Goal: Task Accomplishment & Management: Use online tool/utility

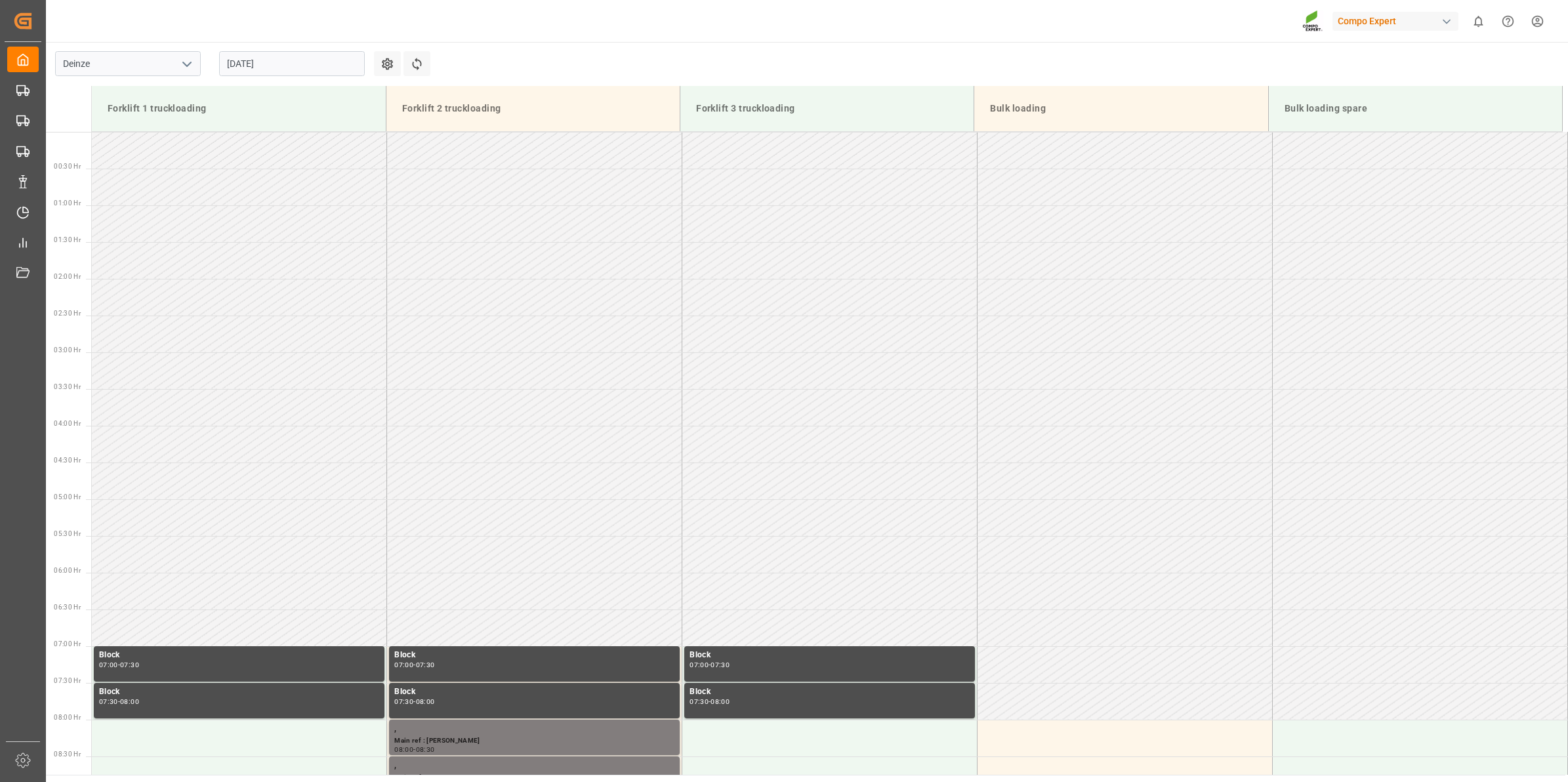
scroll to position [506, 0]
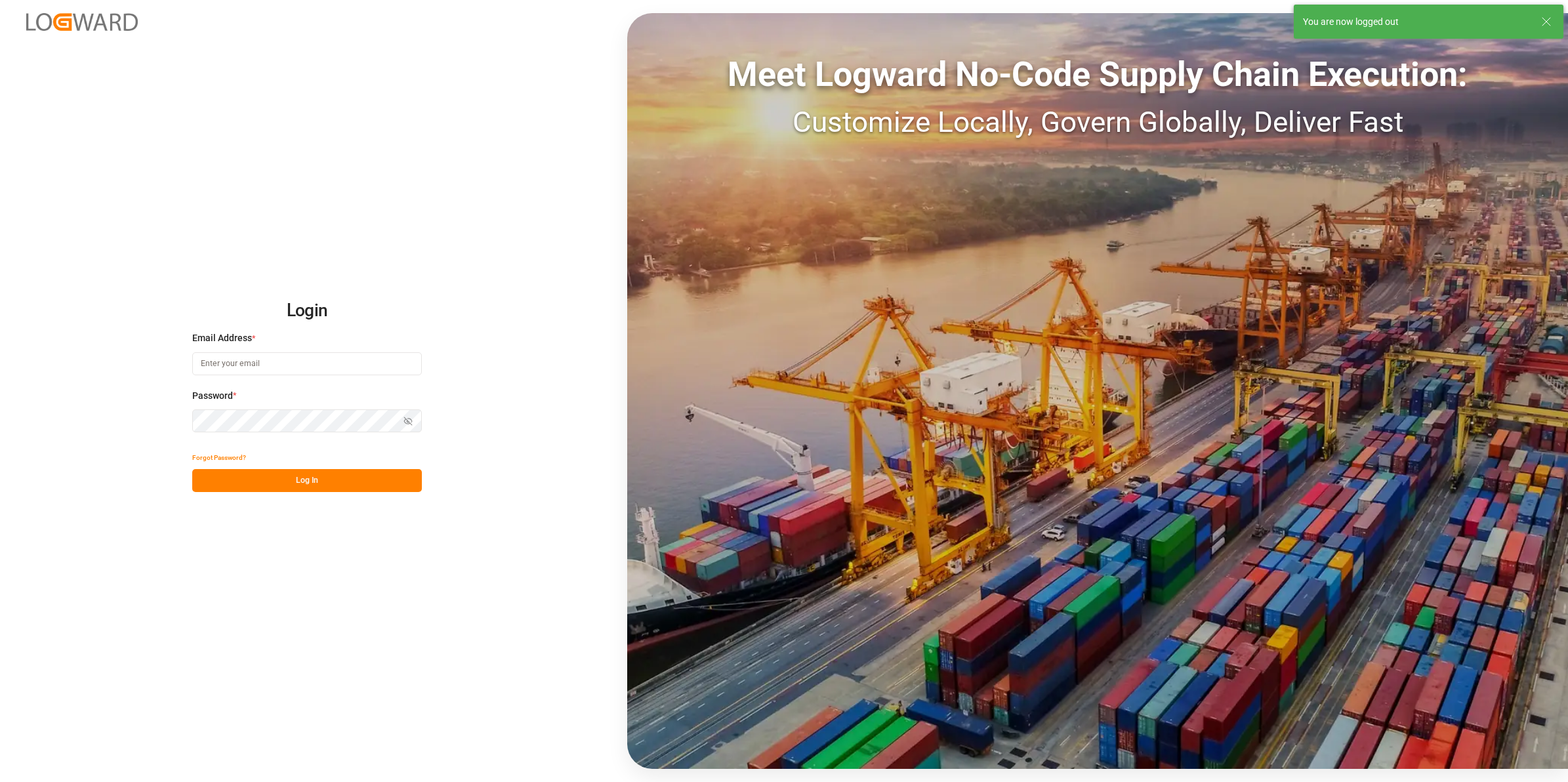
type input "gilles.stichelbout@compo-expert.com"
click at [351, 474] on button "Log In" at bounding box center [307, 481] width 230 height 23
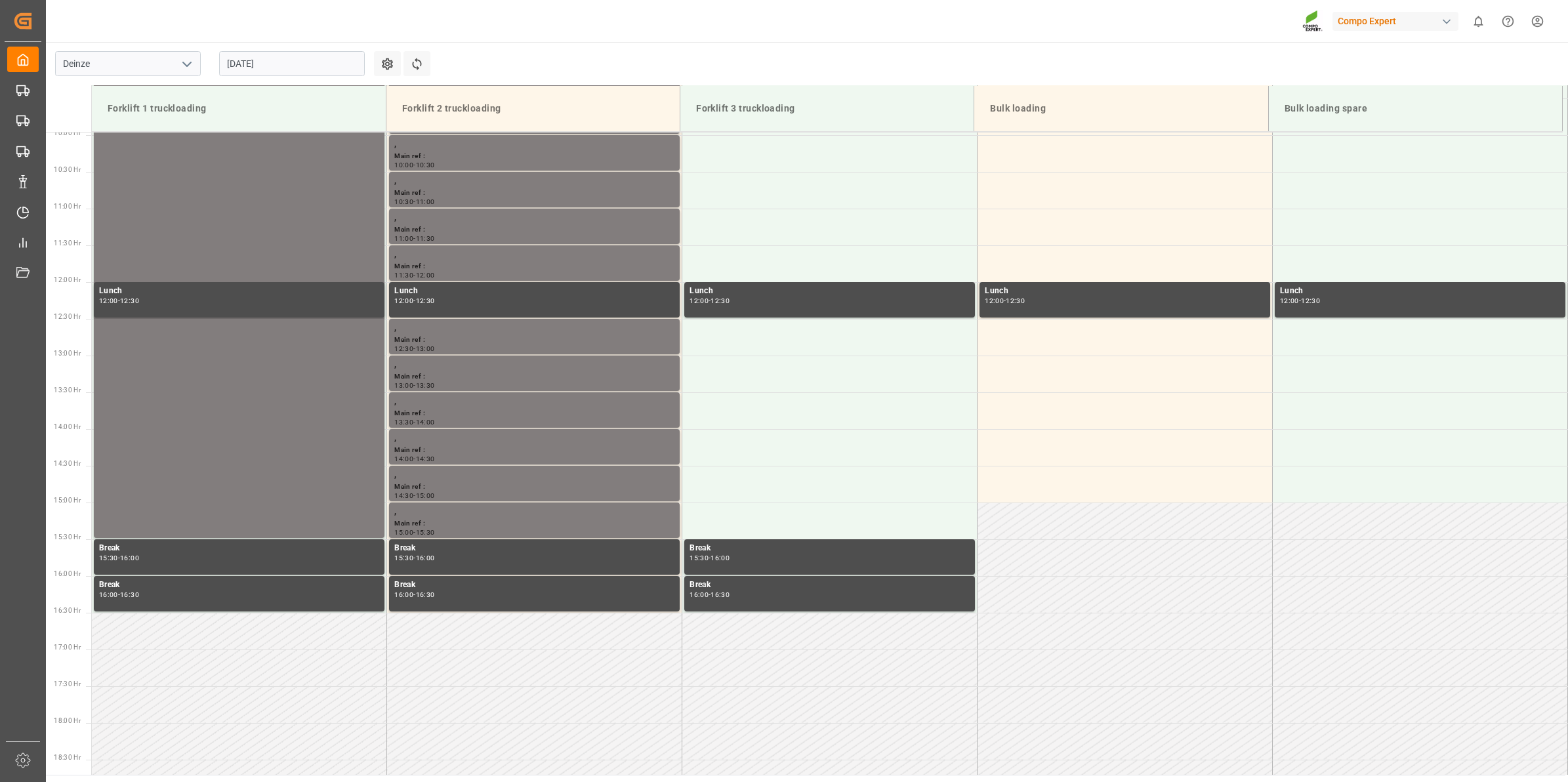
scroll to position [710, 0]
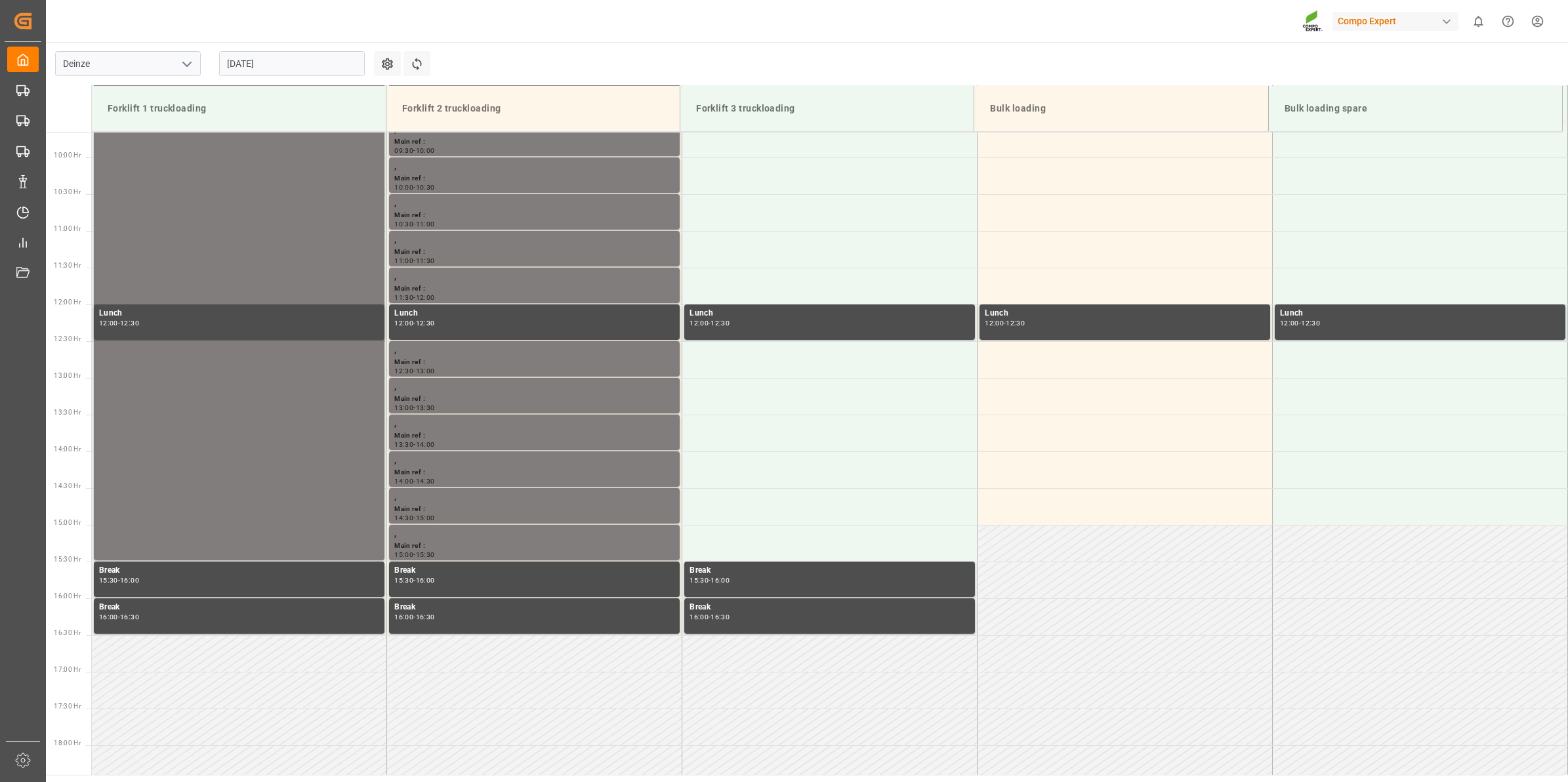
click at [285, 60] on input "[DATE]" at bounding box center [291, 63] width 146 height 25
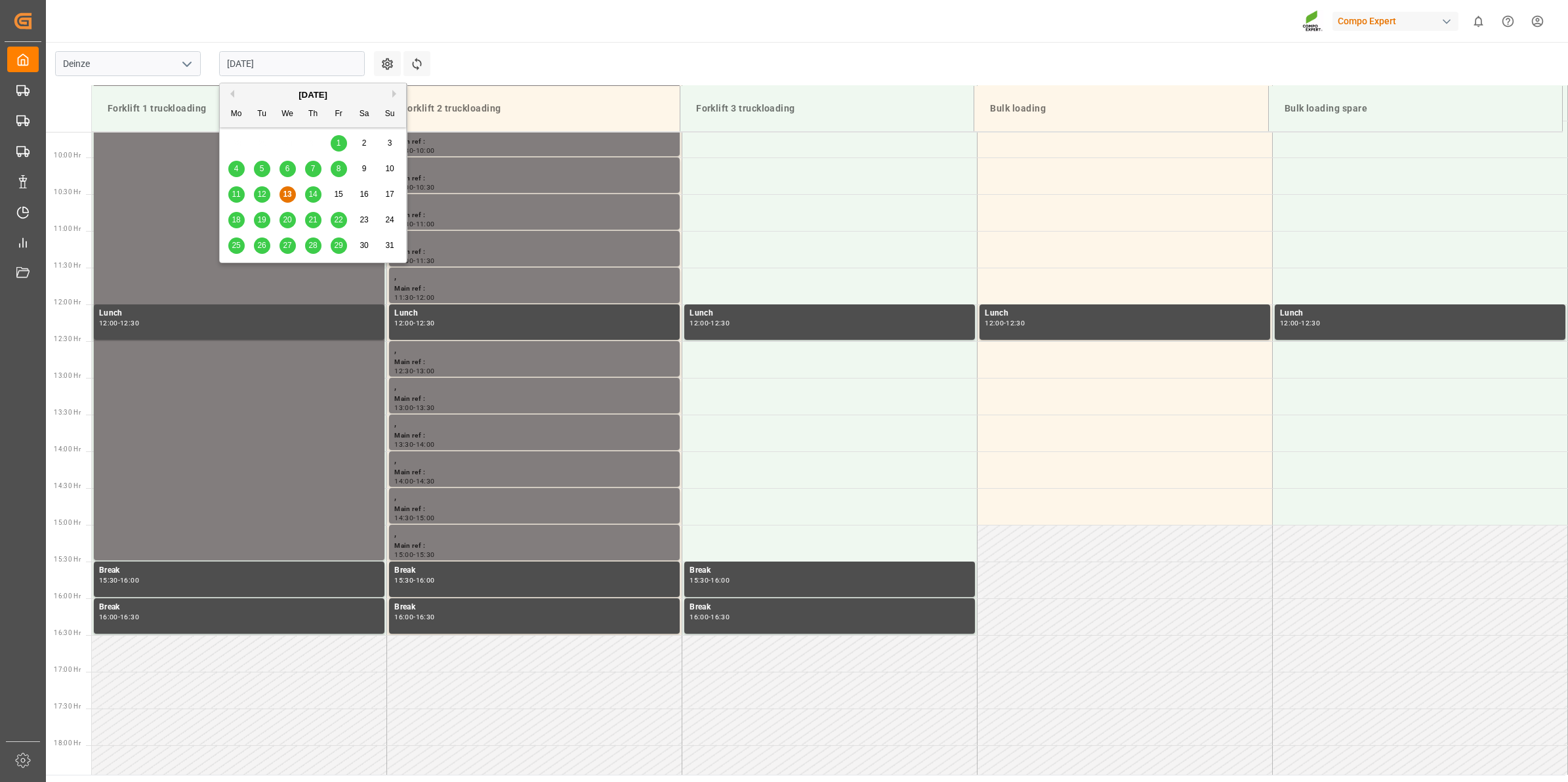
click at [234, 224] on span "18" at bounding box center [236, 220] width 9 height 9
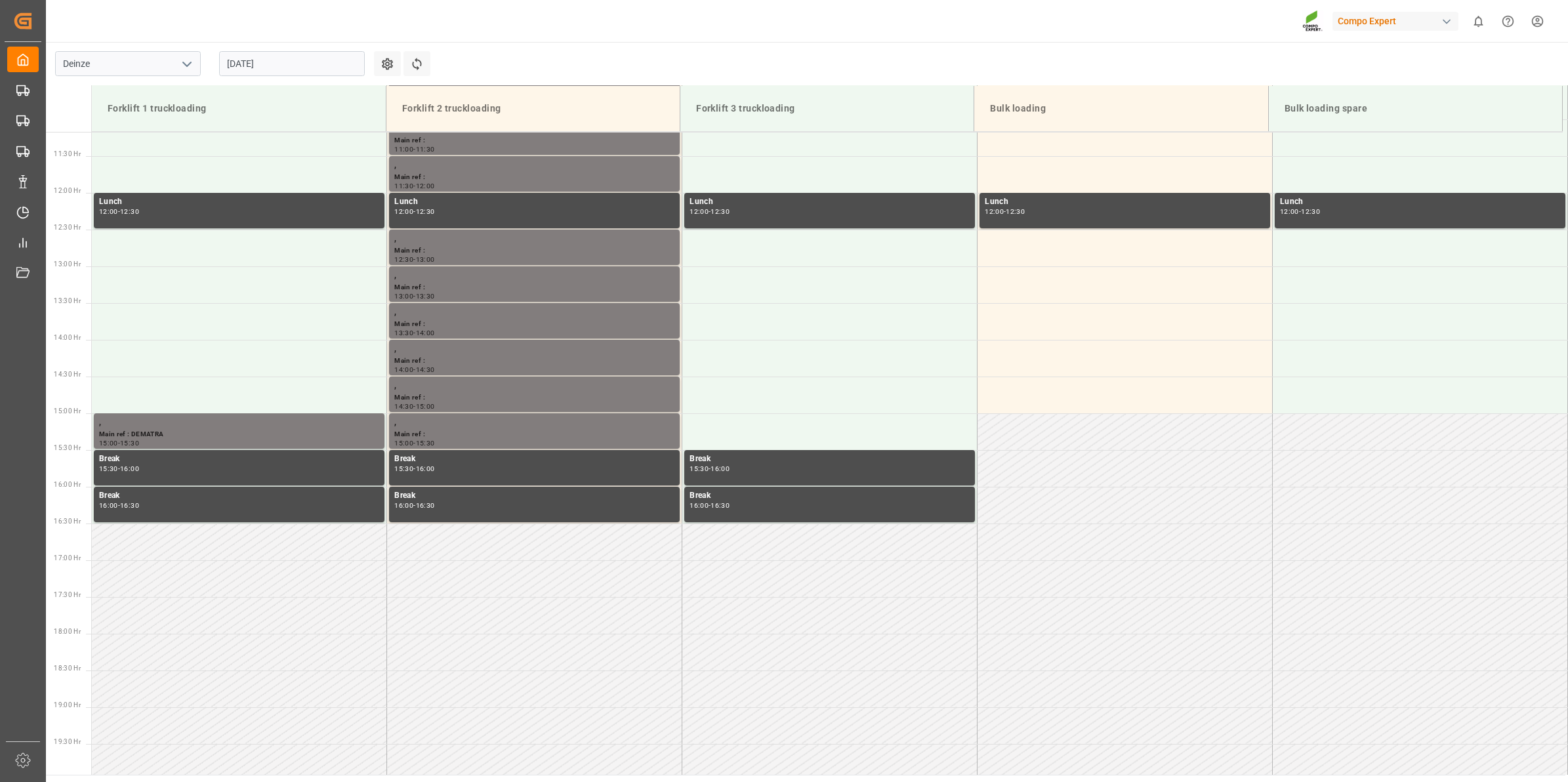
scroll to position [873, 0]
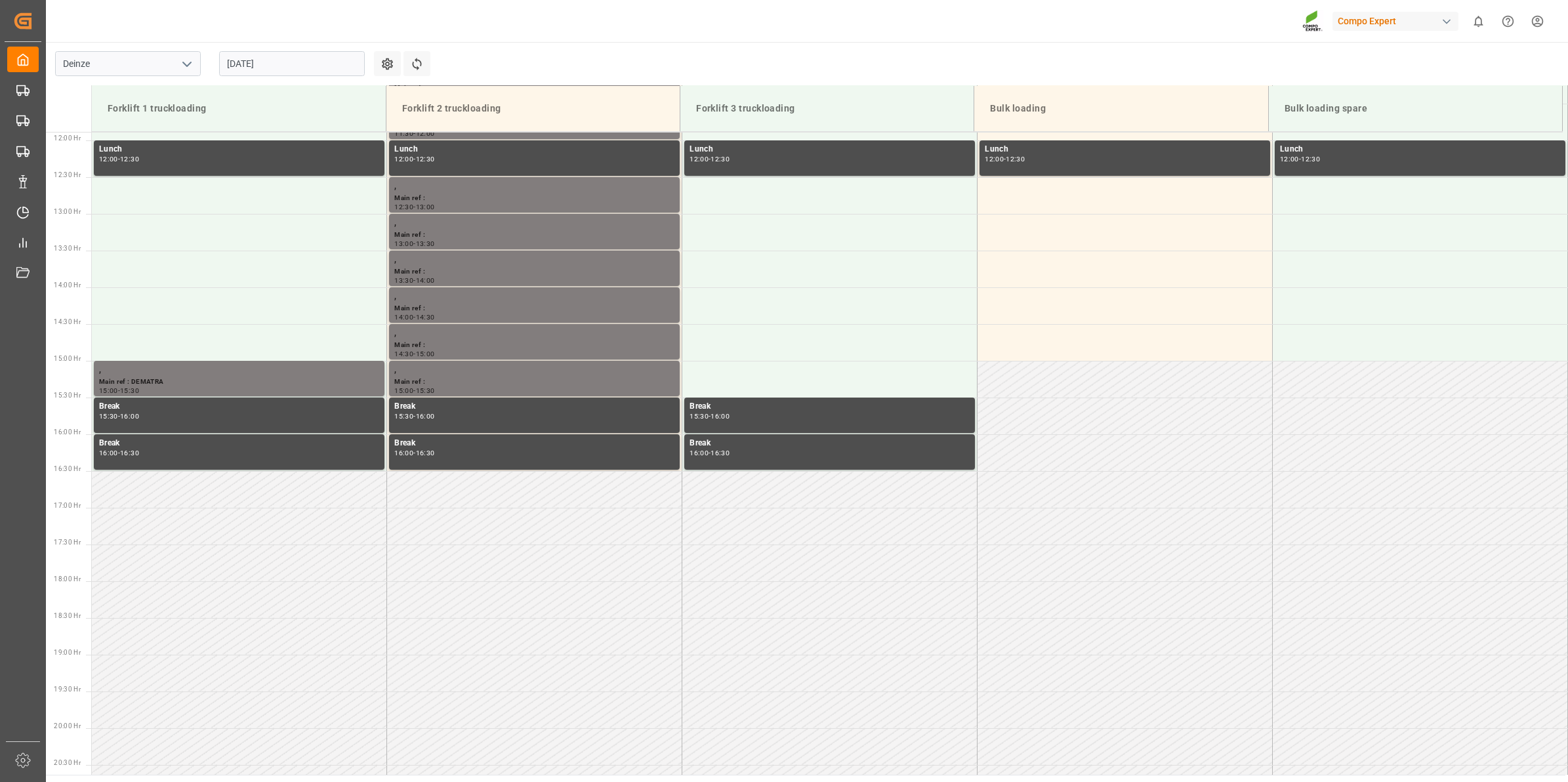
click at [286, 69] on input "18.08.2025" at bounding box center [291, 63] width 146 height 25
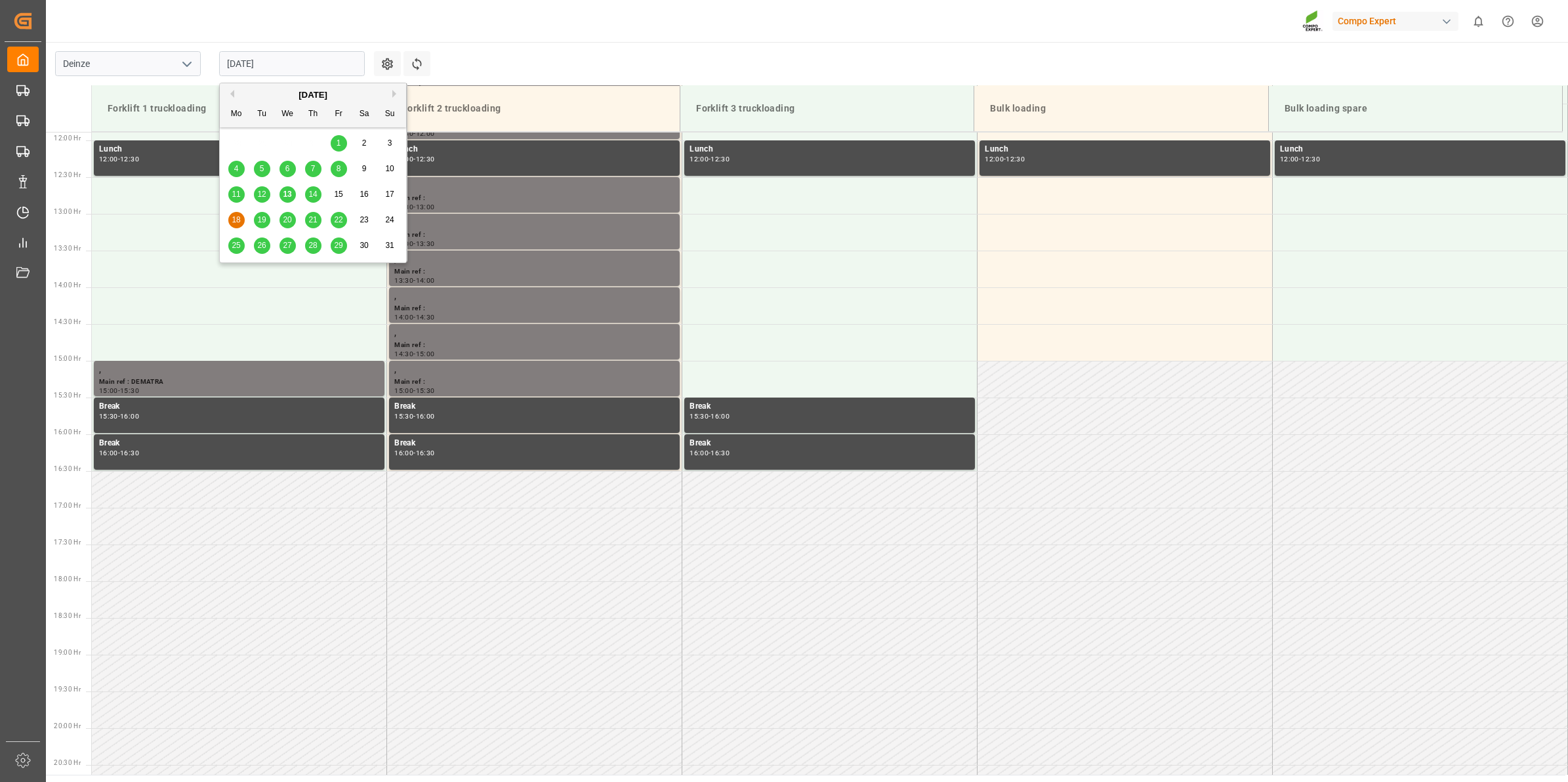
click at [309, 195] on span "14" at bounding box center [312, 194] width 9 height 9
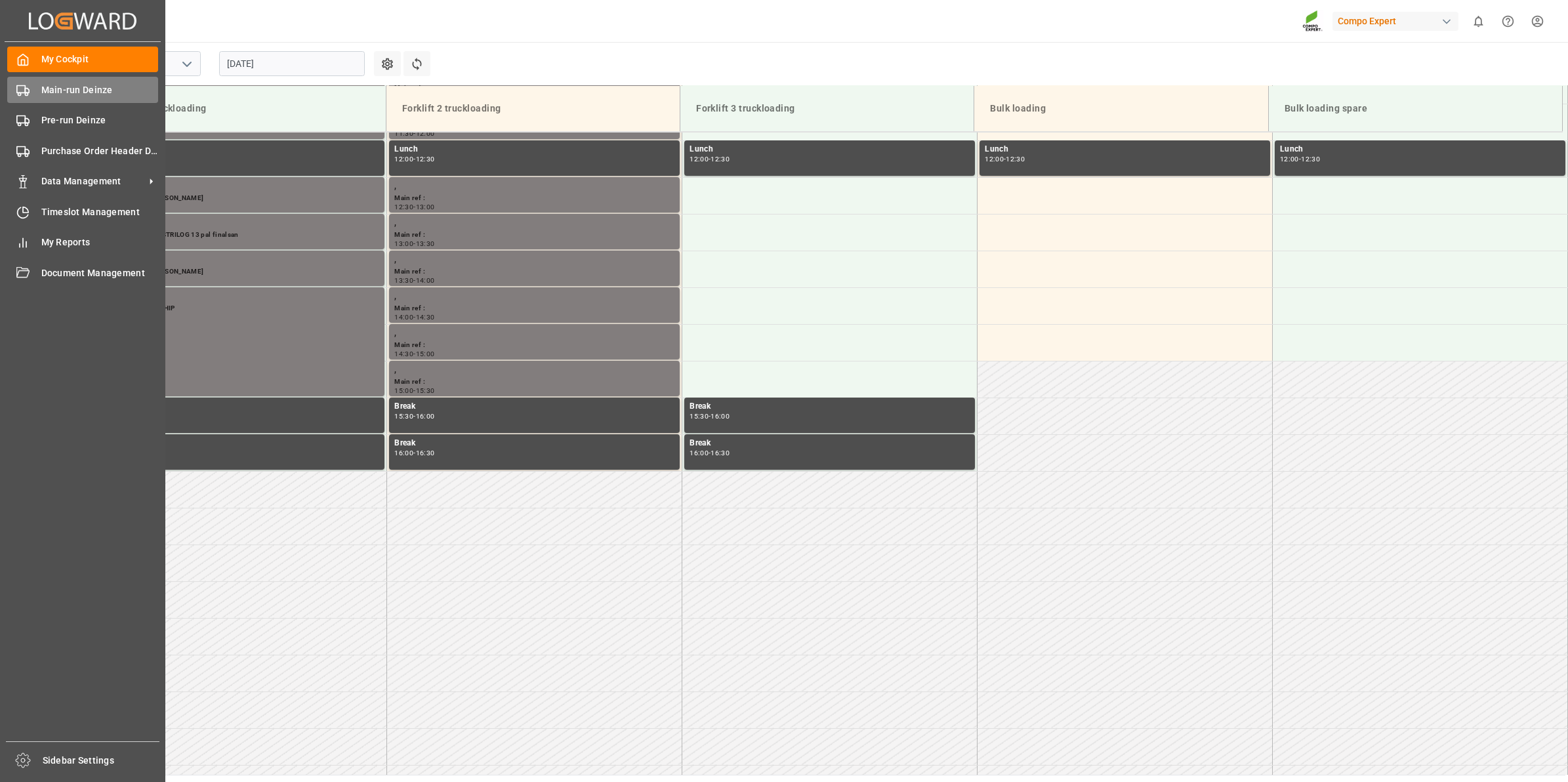
click at [64, 87] on span "Main-run Deinze" at bounding box center [100, 90] width 117 height 14
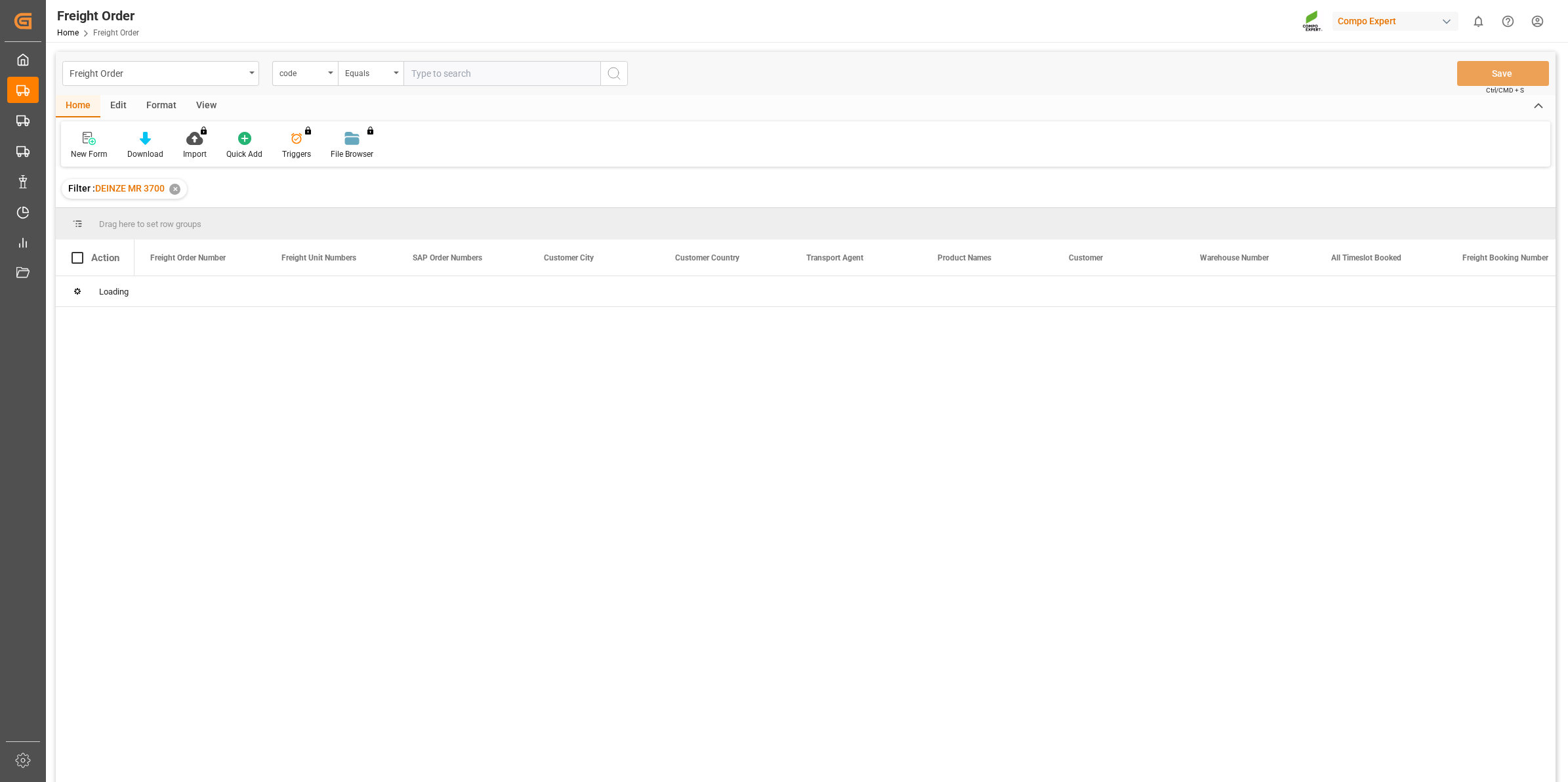
click at [329, 79] on div "code" at bounding box center [305, 73] width 66 height 25
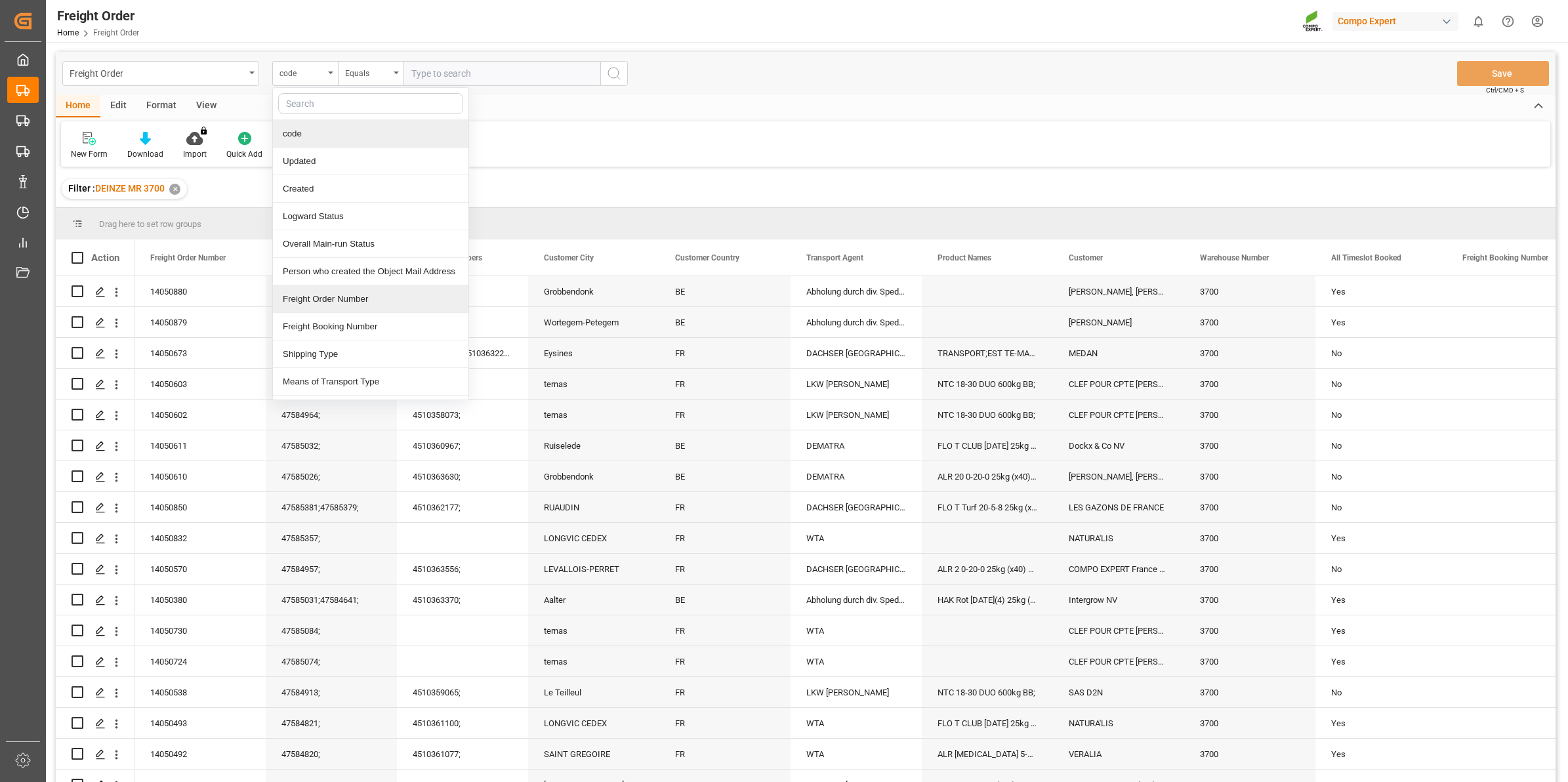
click at [319, 299] on div "Freight Order Number" at bounding box center [371, 299] width 195 height 28
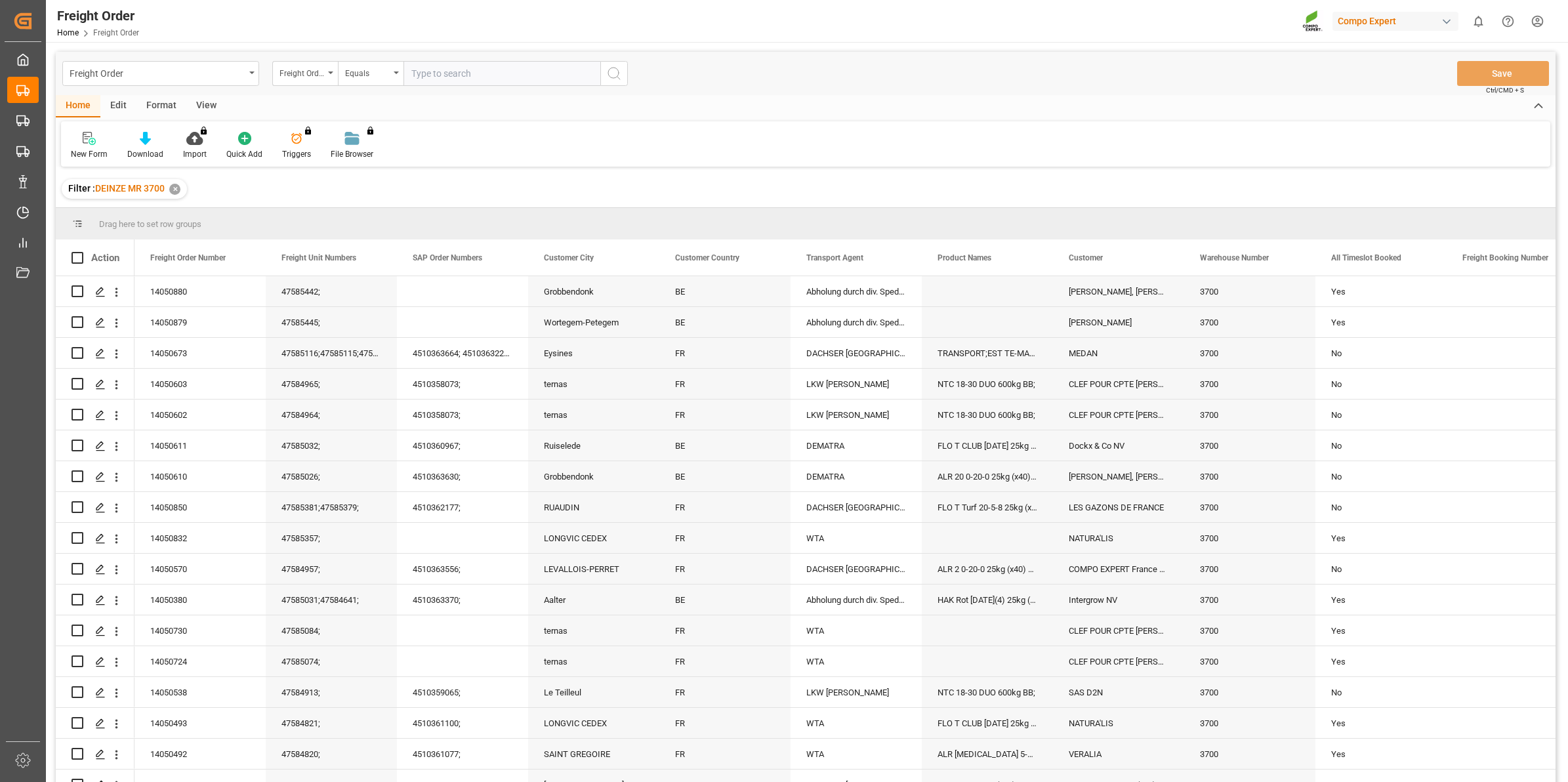
click at [454, 74] on input "text" at bounding box center [501, 73] width 197 height 25
paste input "14050880"
type input "14050880"
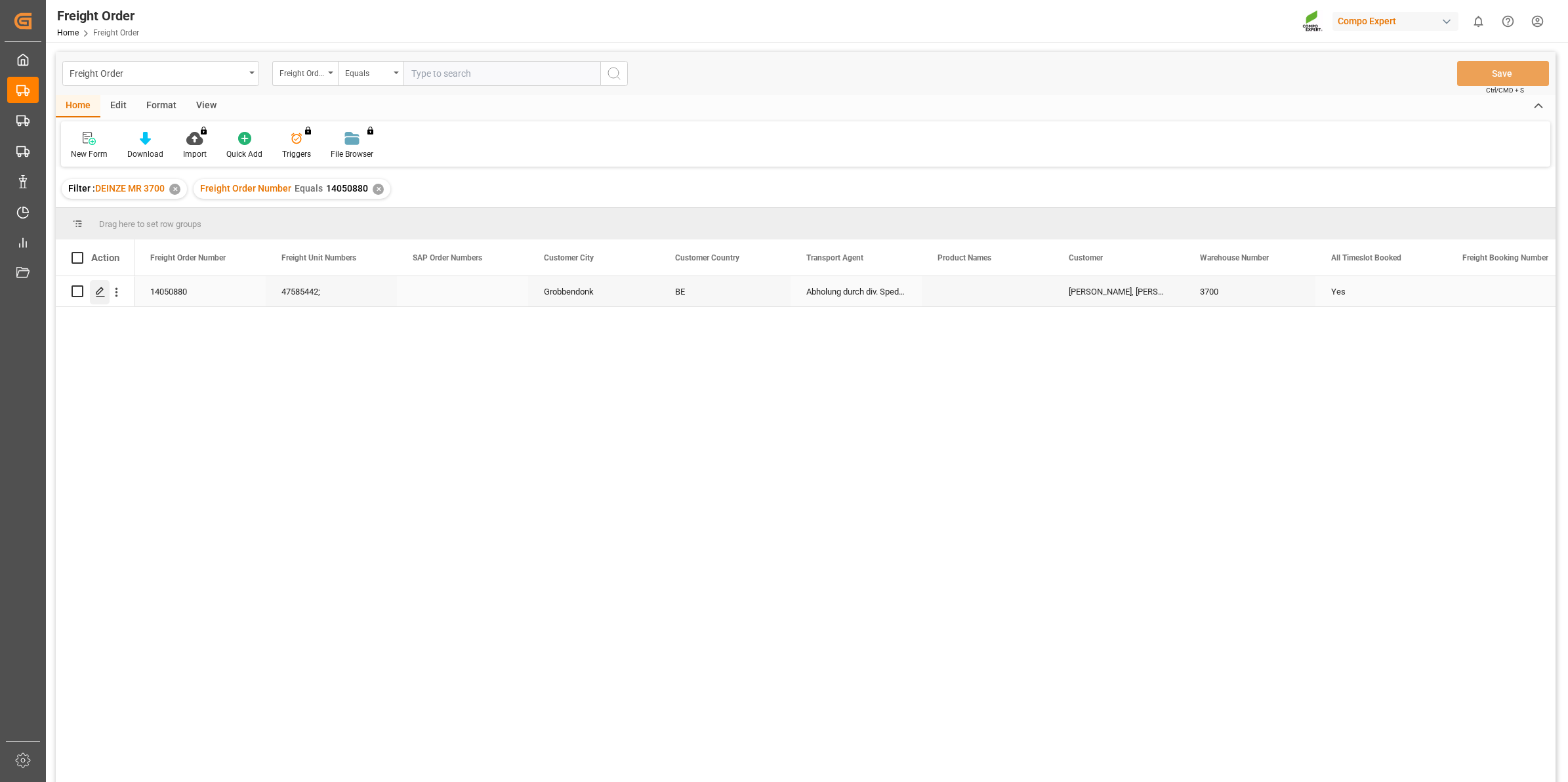
click at [103, 301] on div "Press SPACE to select this row." at bounding box center [99, 292] width 19 height 24
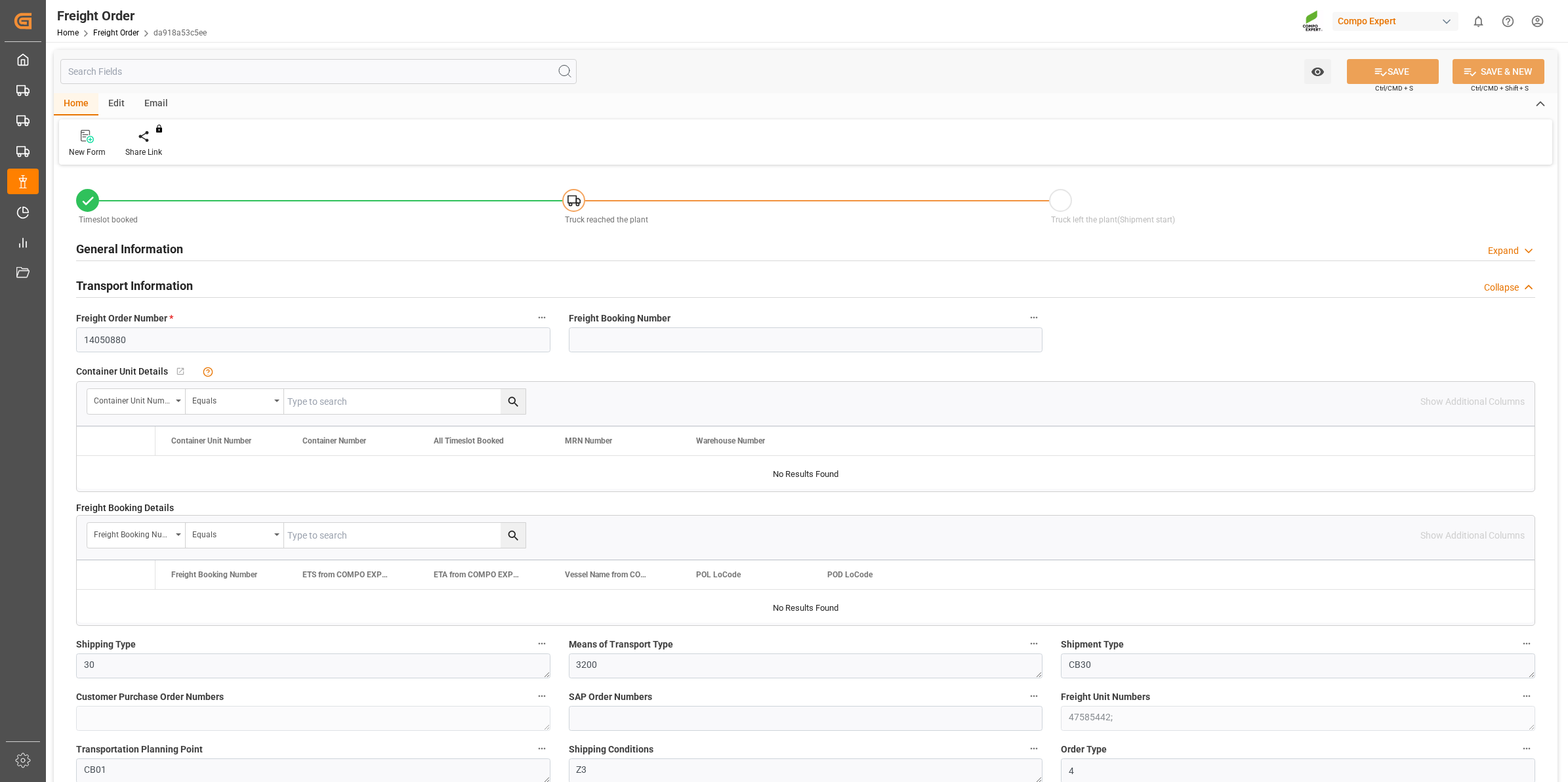
type input "16"
type input "0"
type input "13.08.2025 00:00"
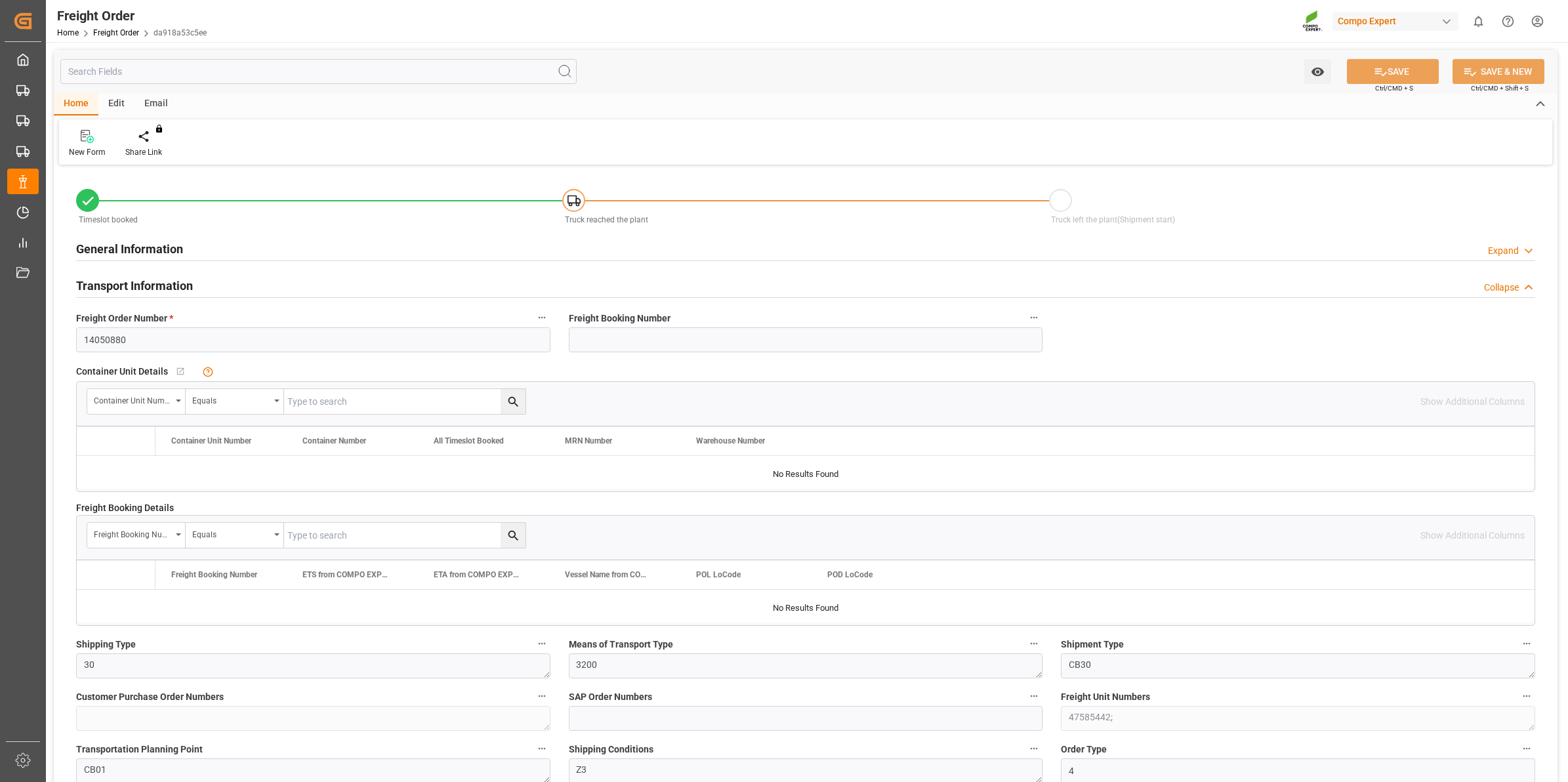
type input "[DATE] 11:40"
click at [156, 148] on div "Create Timeslot" at bounding box center [153, 152] width 56 height 12
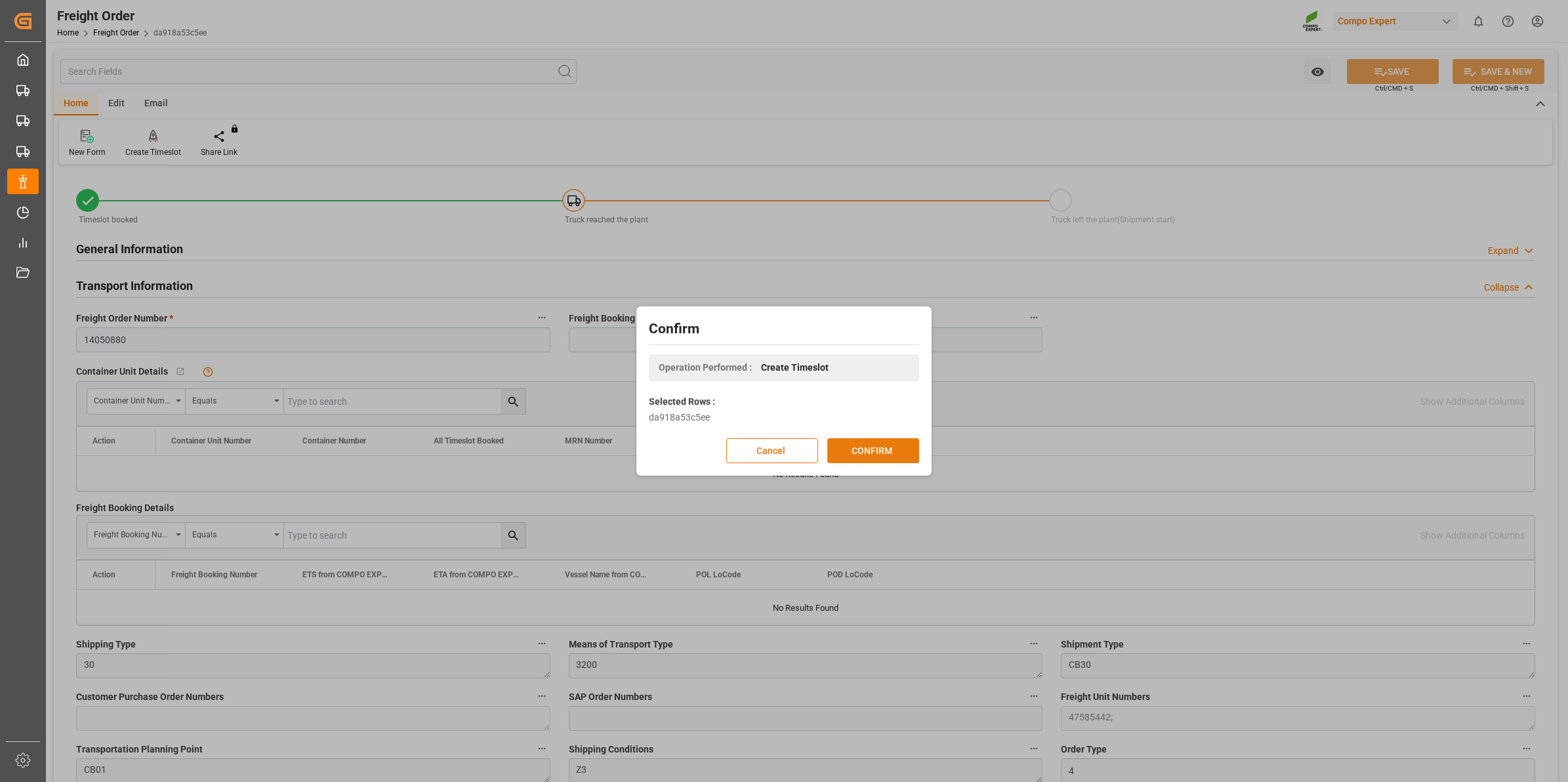
click at [901, 446] on button "CONFIRM" at bounding box center [873, 450] width 92 height 25
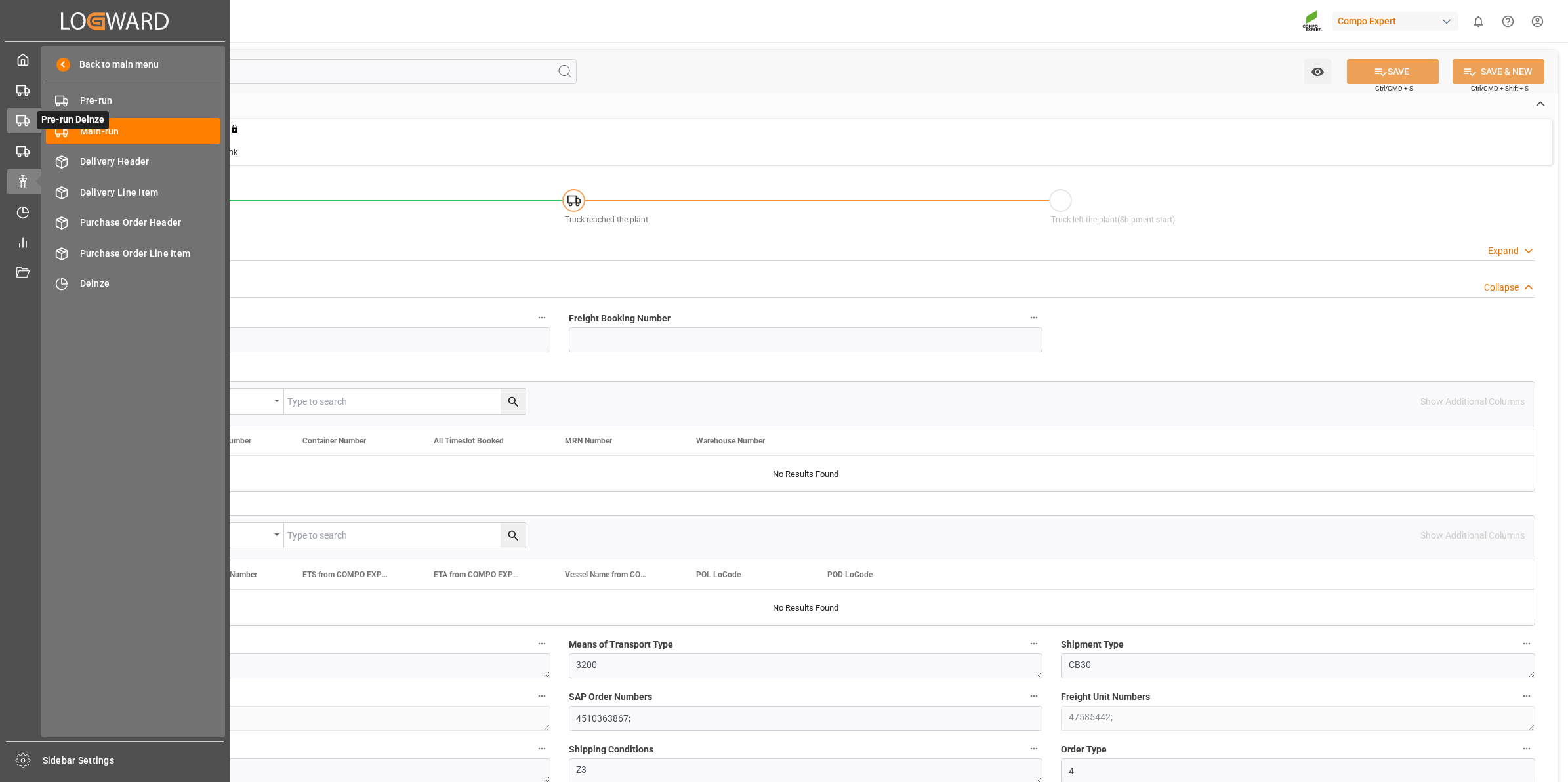
click at [30, 119] on div "Pre-run Deinze Pre-run Deinze" at bounding box center [115, 120] width 215 height 26
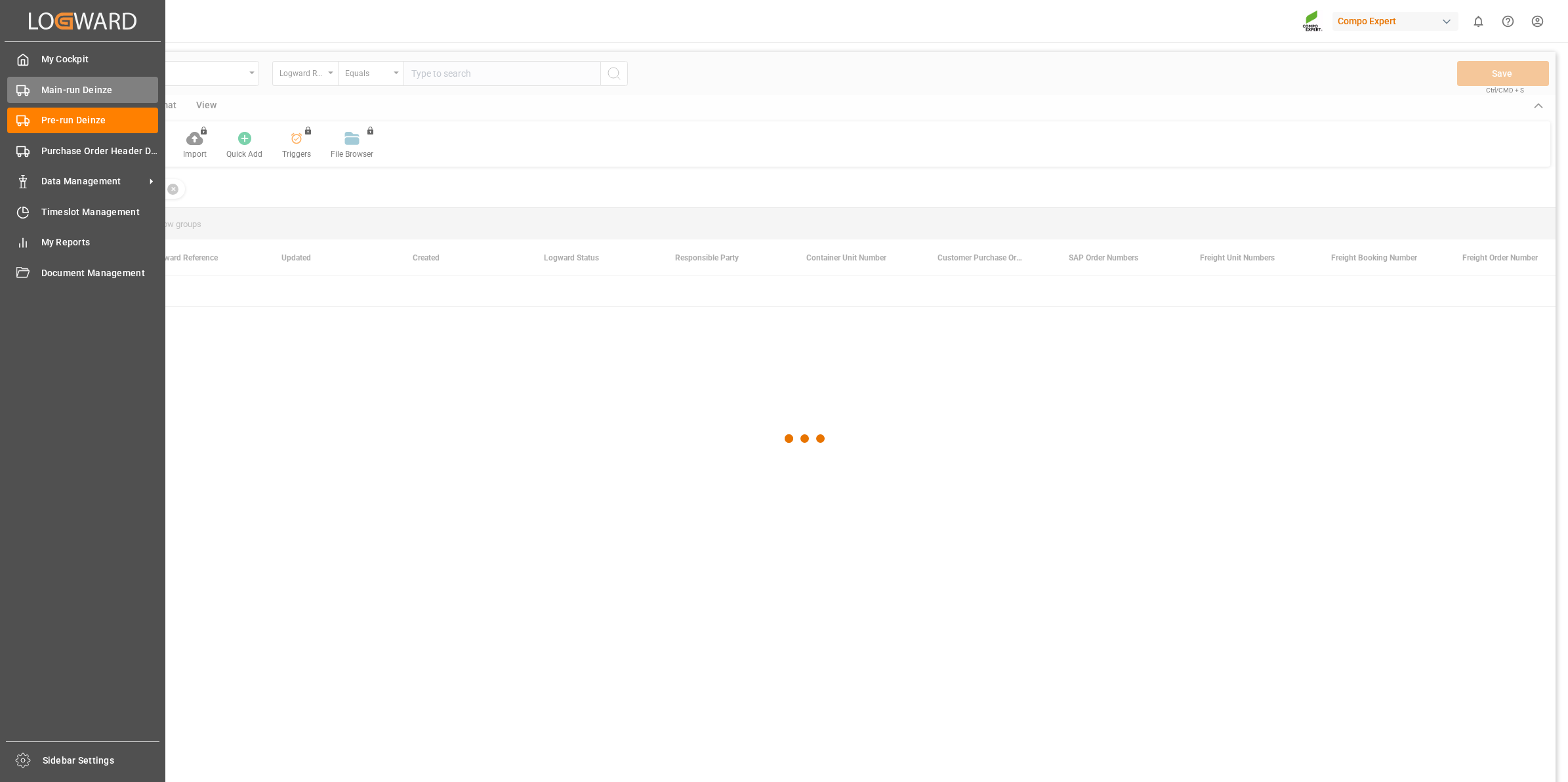
click at [97, 79] on div "Main-run Deinze Main-run Deinze" at bounding box center [83, 89] width 151 height 26
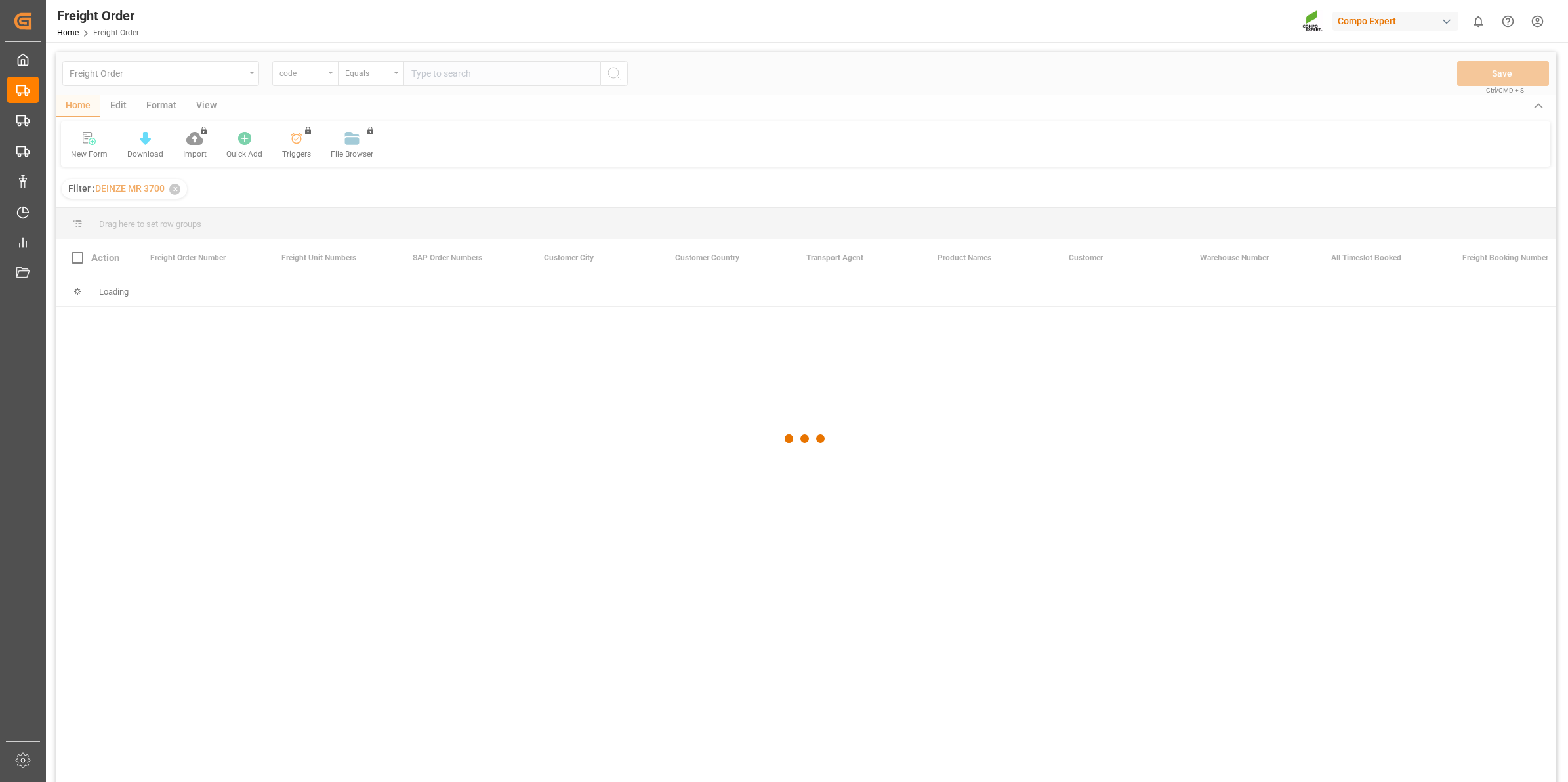
click at [332, 77] on div at bounding box center [805, 438] width 1500 height 774
click at [329, 73] on icon "open menu" at bounding box center [331, 73] width 5 height 3
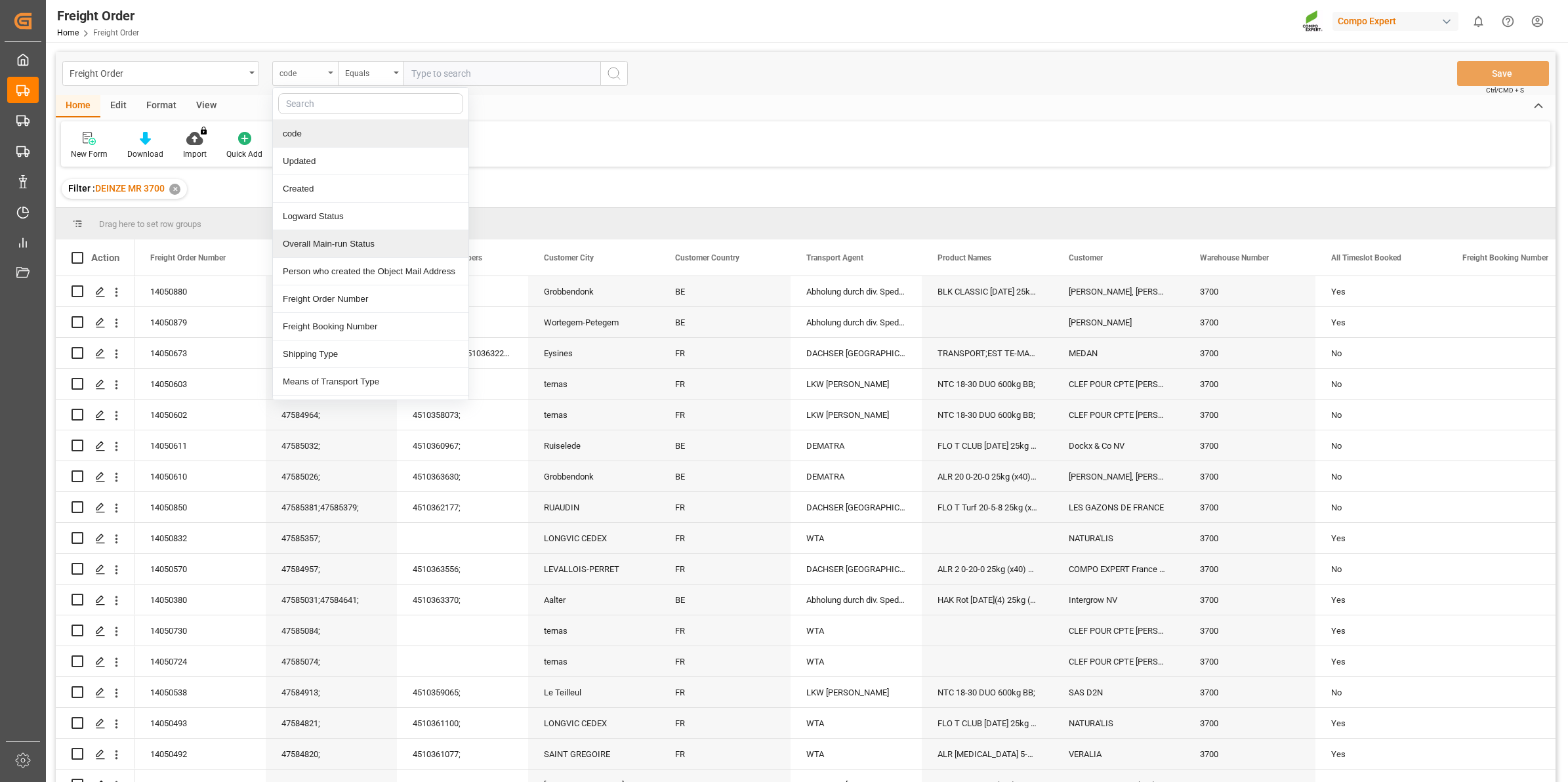
scroll to position [82, 0]
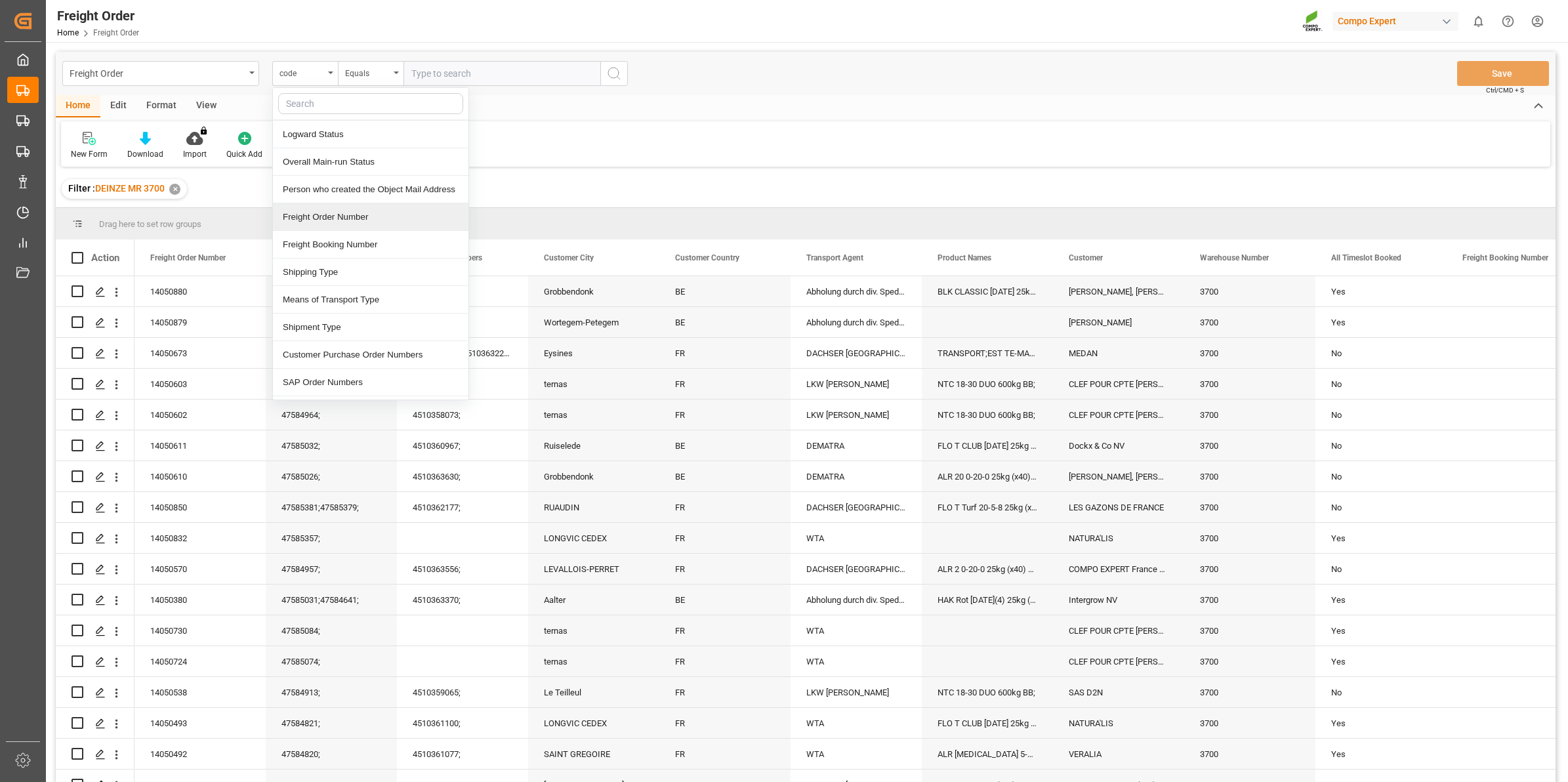
click at [376, 218] on div "Freight Order Number" at bounding box center [371, 217] width 195 height 28
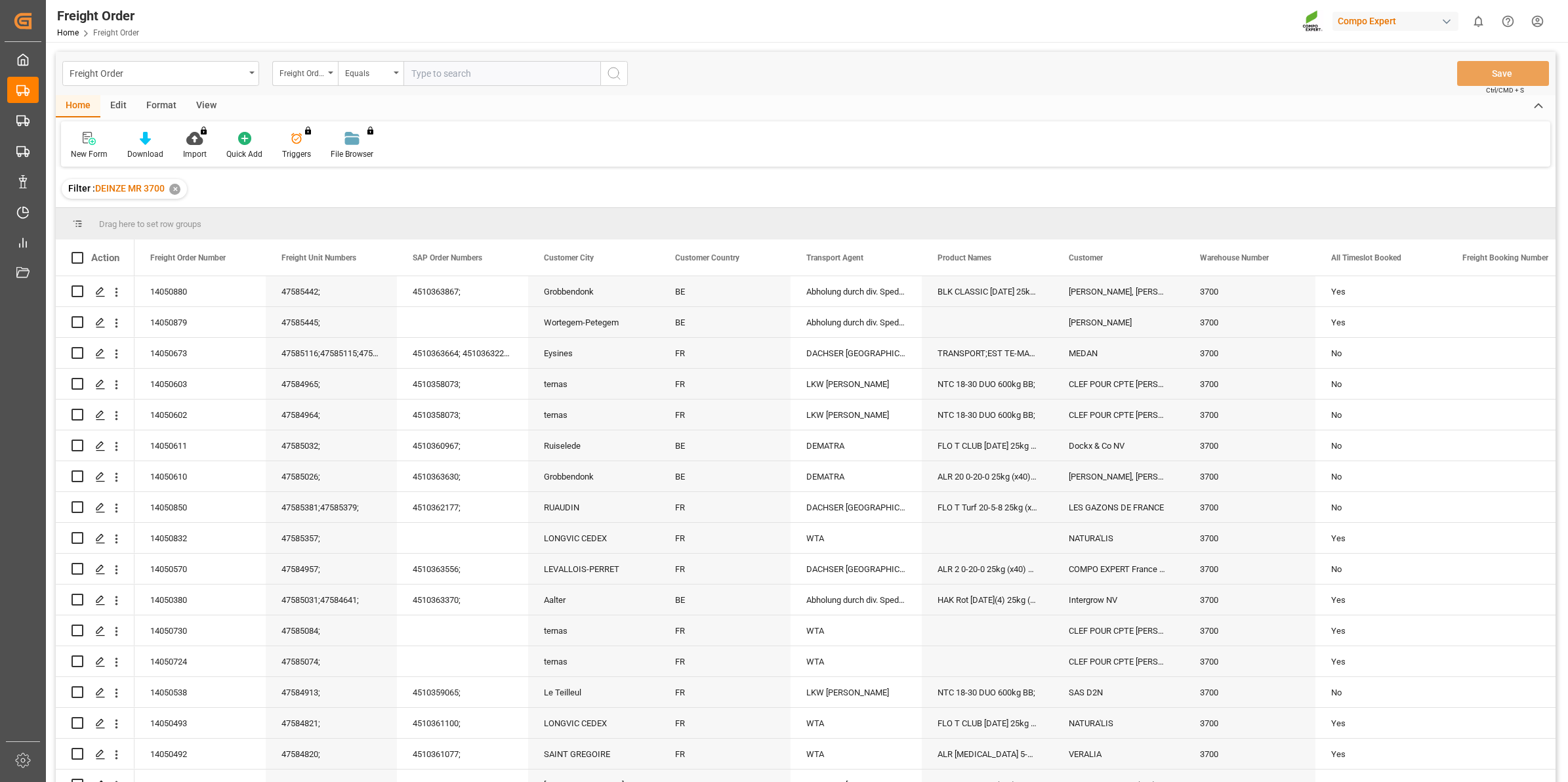
click at [412, 72] on input "text" at bounding box center [501, 73] width 197 height 25
paste input "14050879"
type input "14050879"
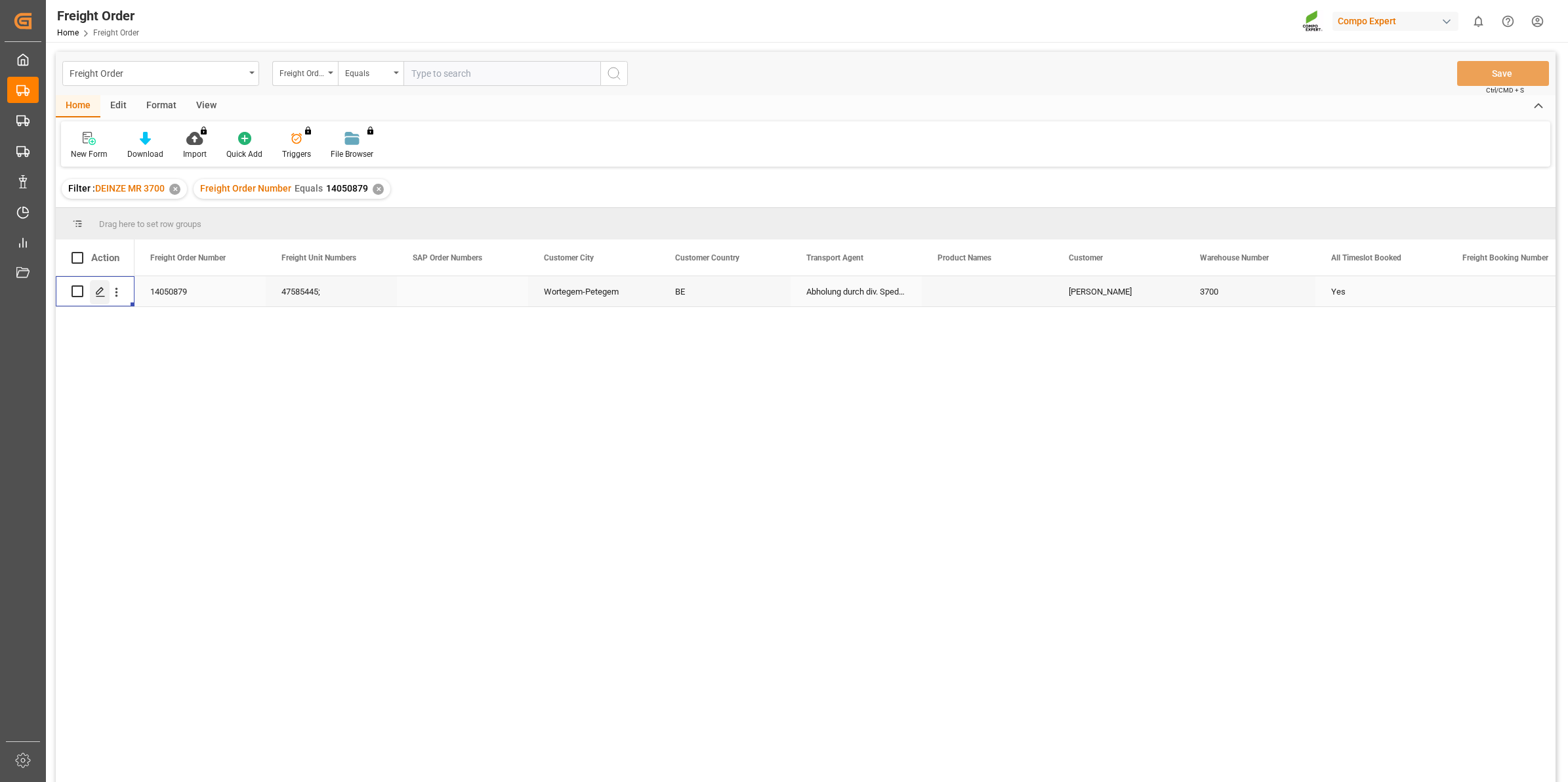
click at [97, 289] on icon "Press SPACE to select this row." at bounding box center [101, 292] width 11 height 11
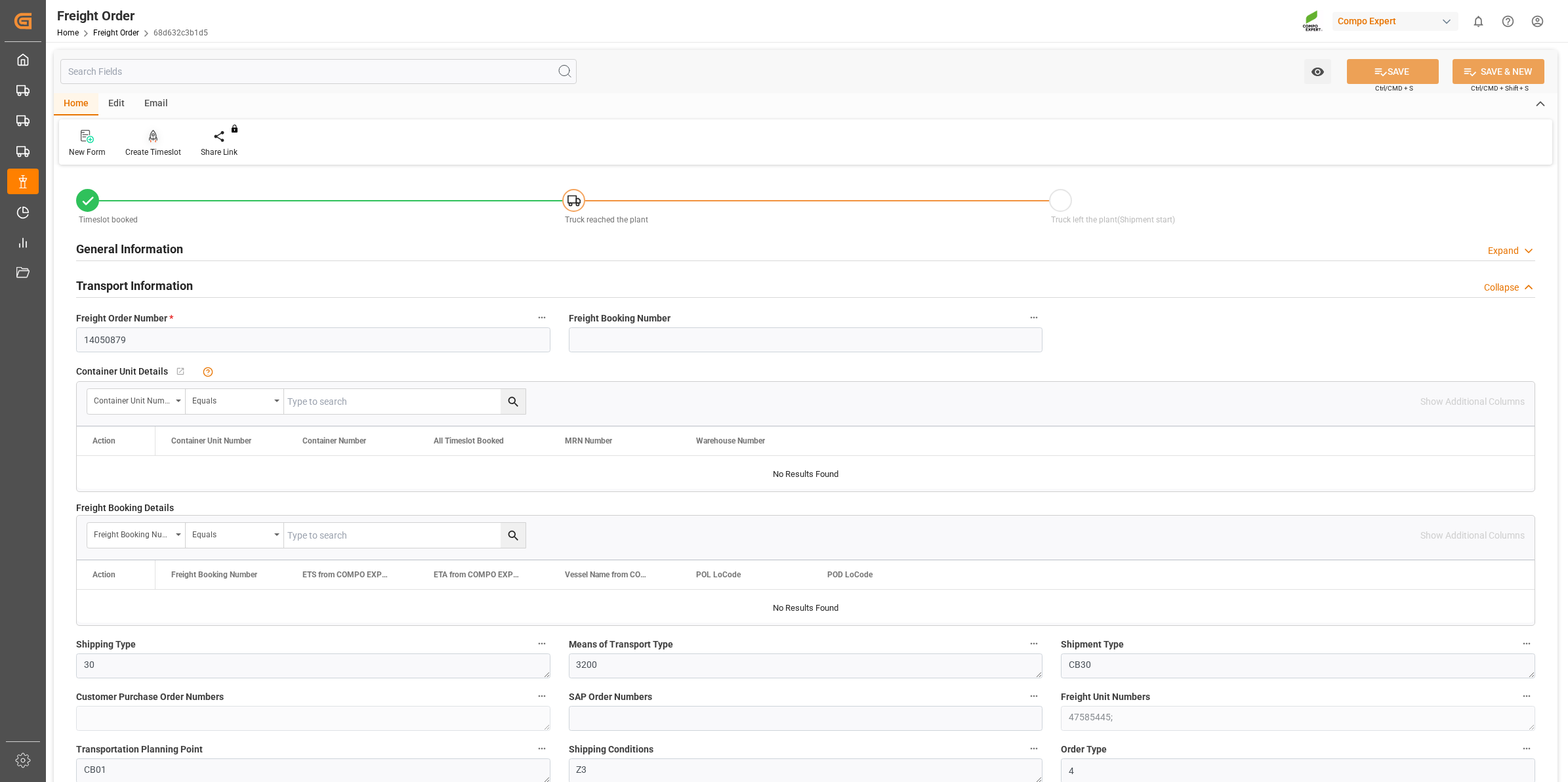
click at [164, 150] on div "Create Timeslot" at bounding box center [153, 152] width 56 height 12
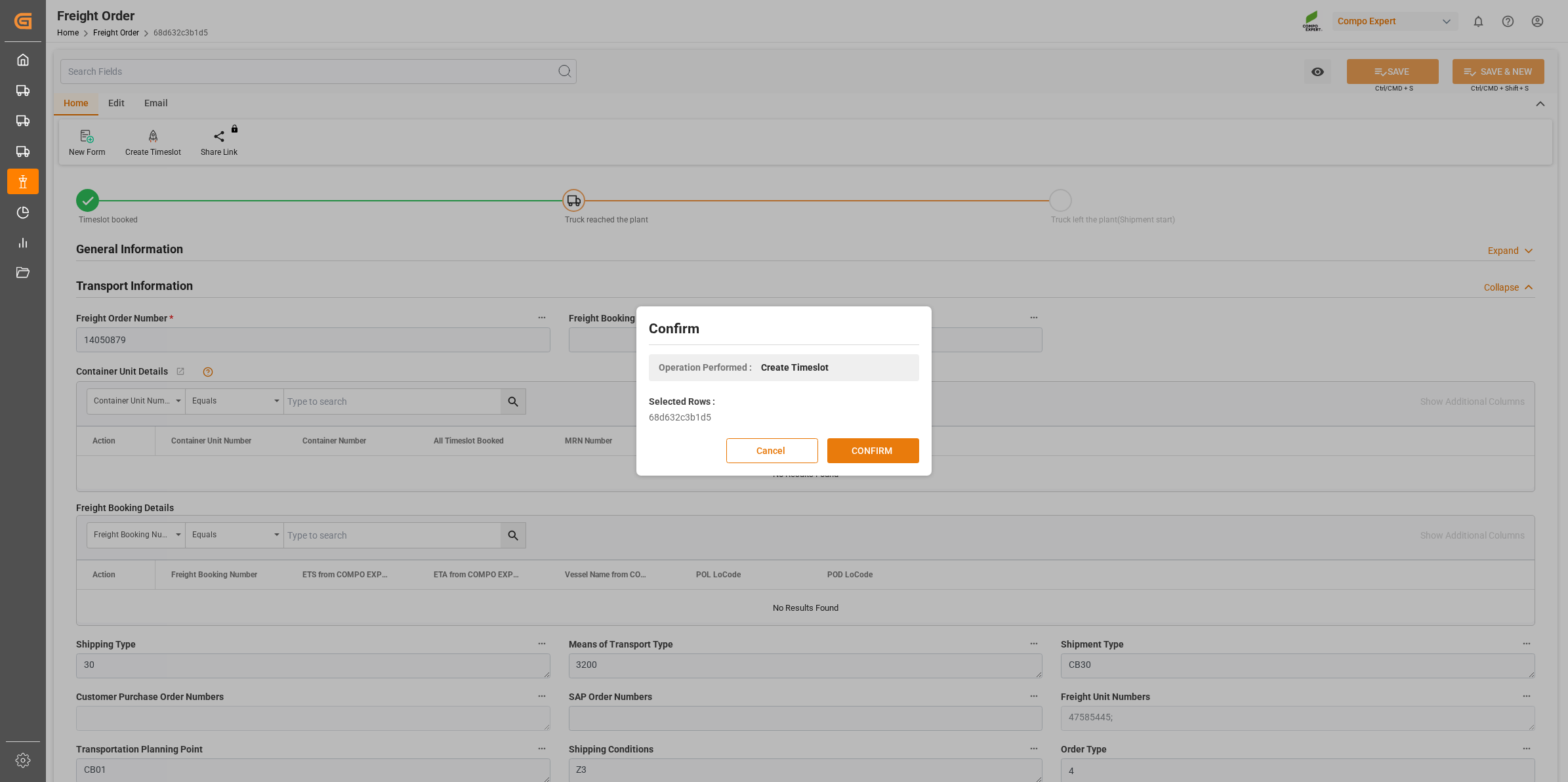
click at [888, 450] on button "CONFIRM" at bounding box center [873, 450] width 92 height 25
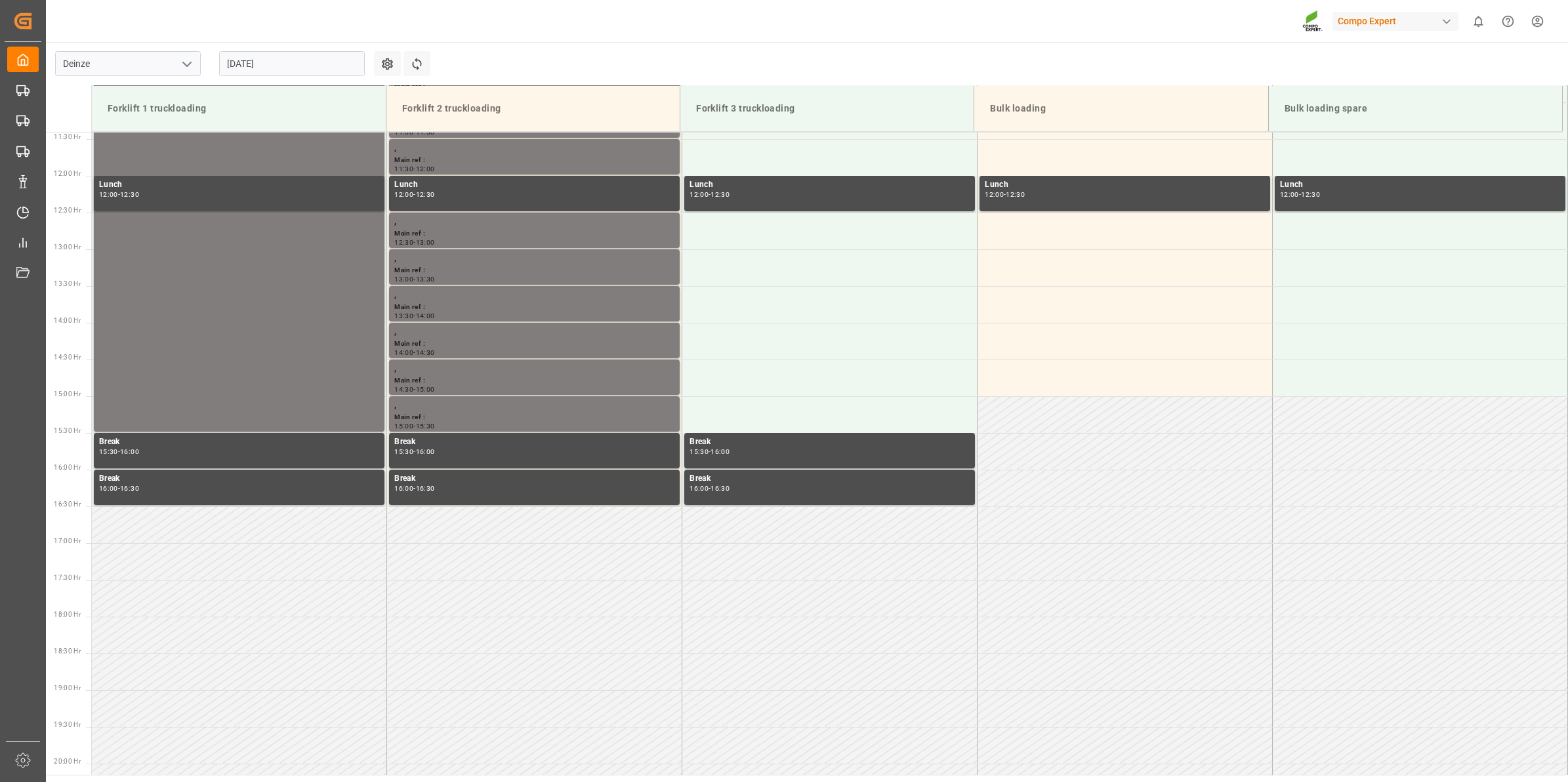
scroll to position [873, 0]
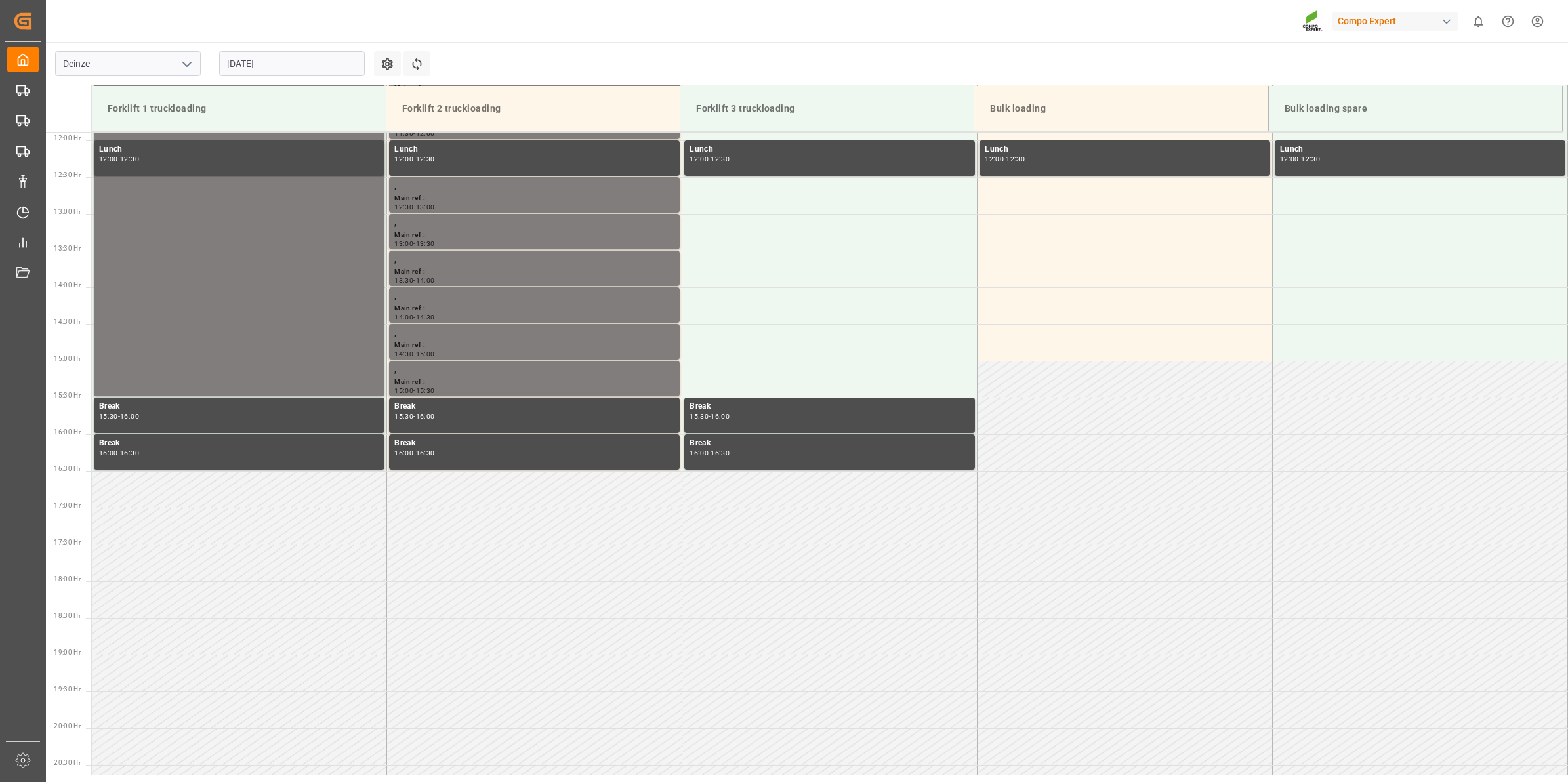
click at [249, 58] on input "[DATE]" at bounding box center [291, 63] width 146 height 25
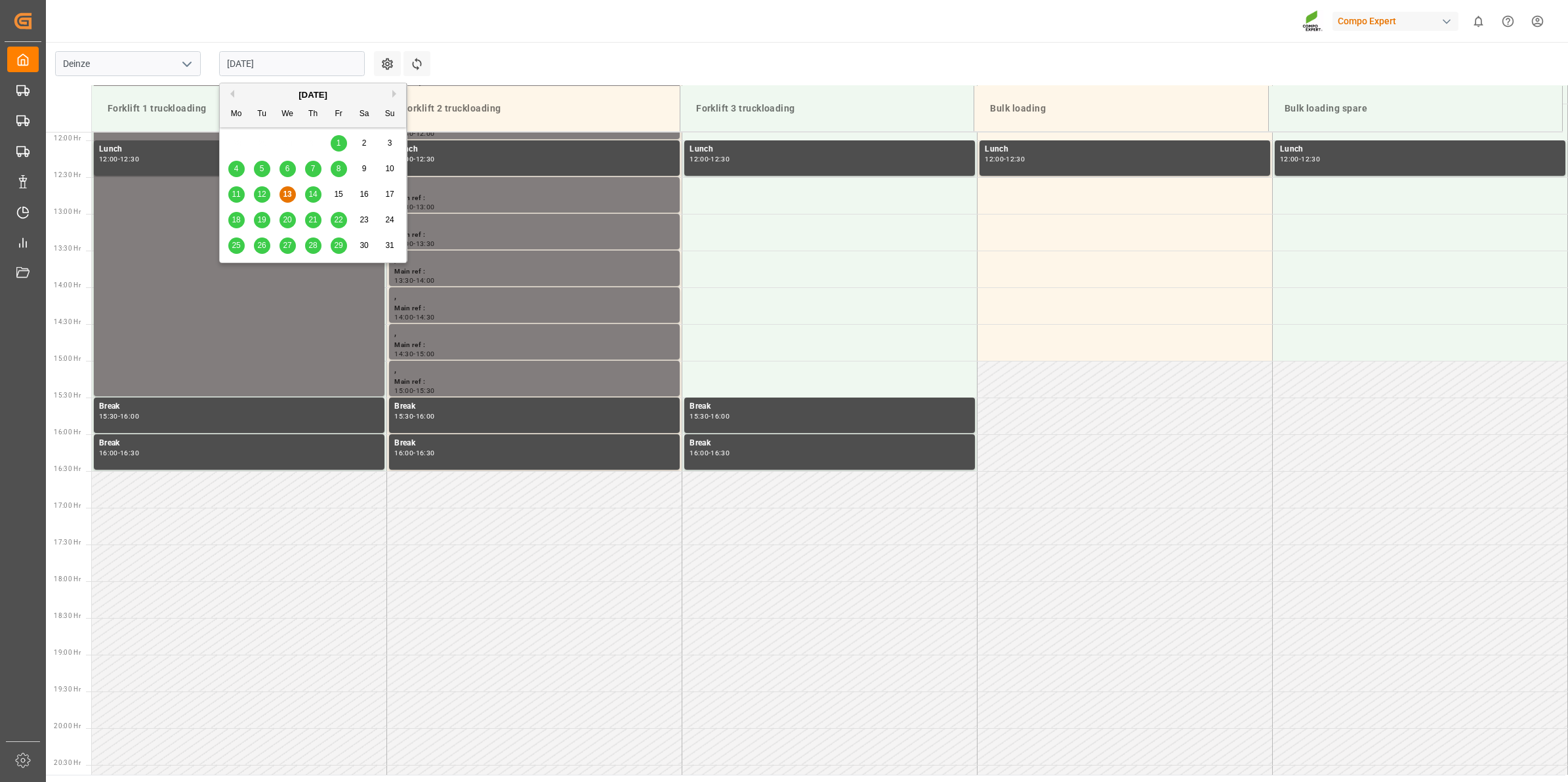
click at [320, 195] on div "14" at bounding box center [313, 195] width 16 height 15
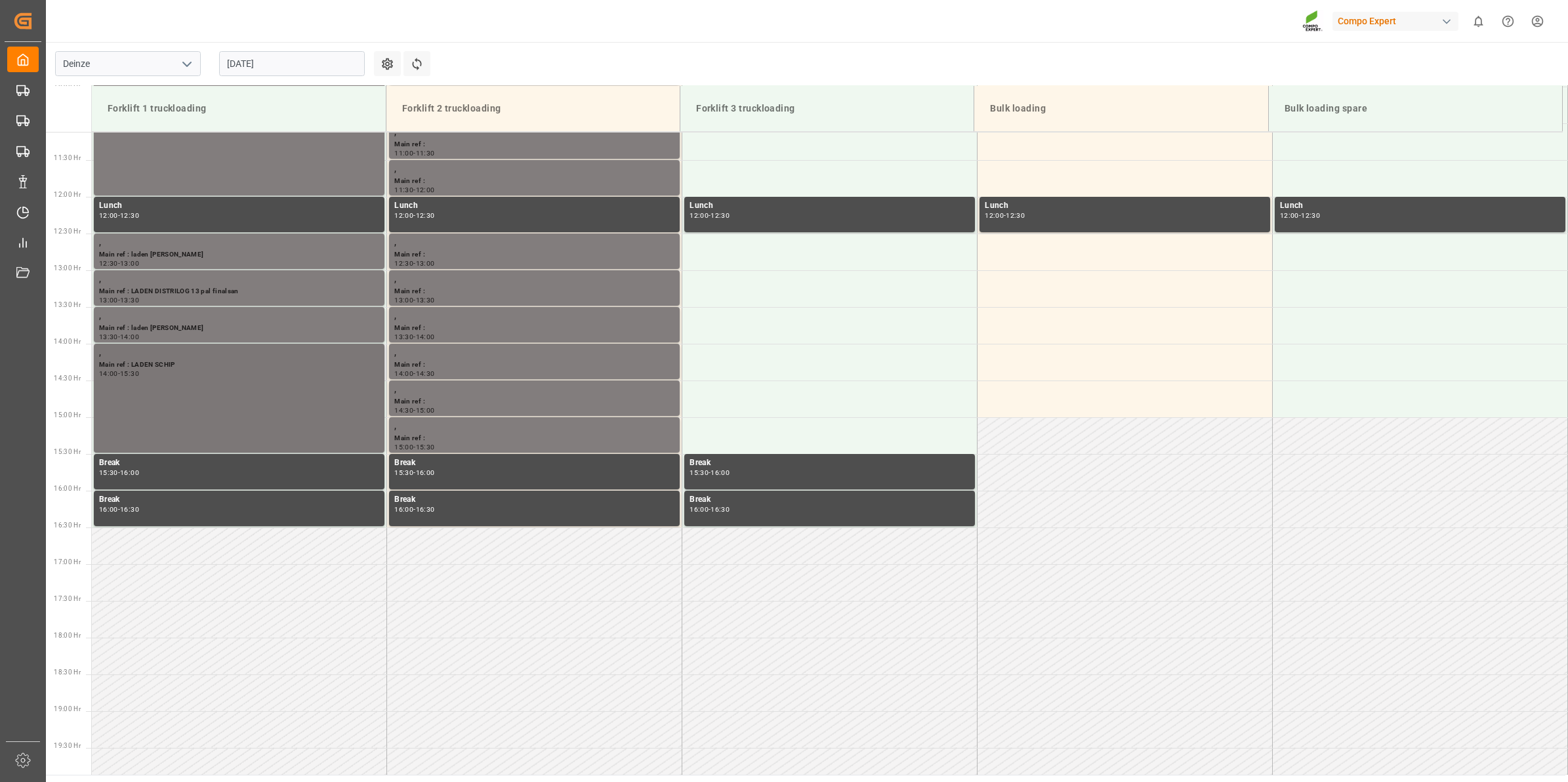
scroll to position [791, 0]
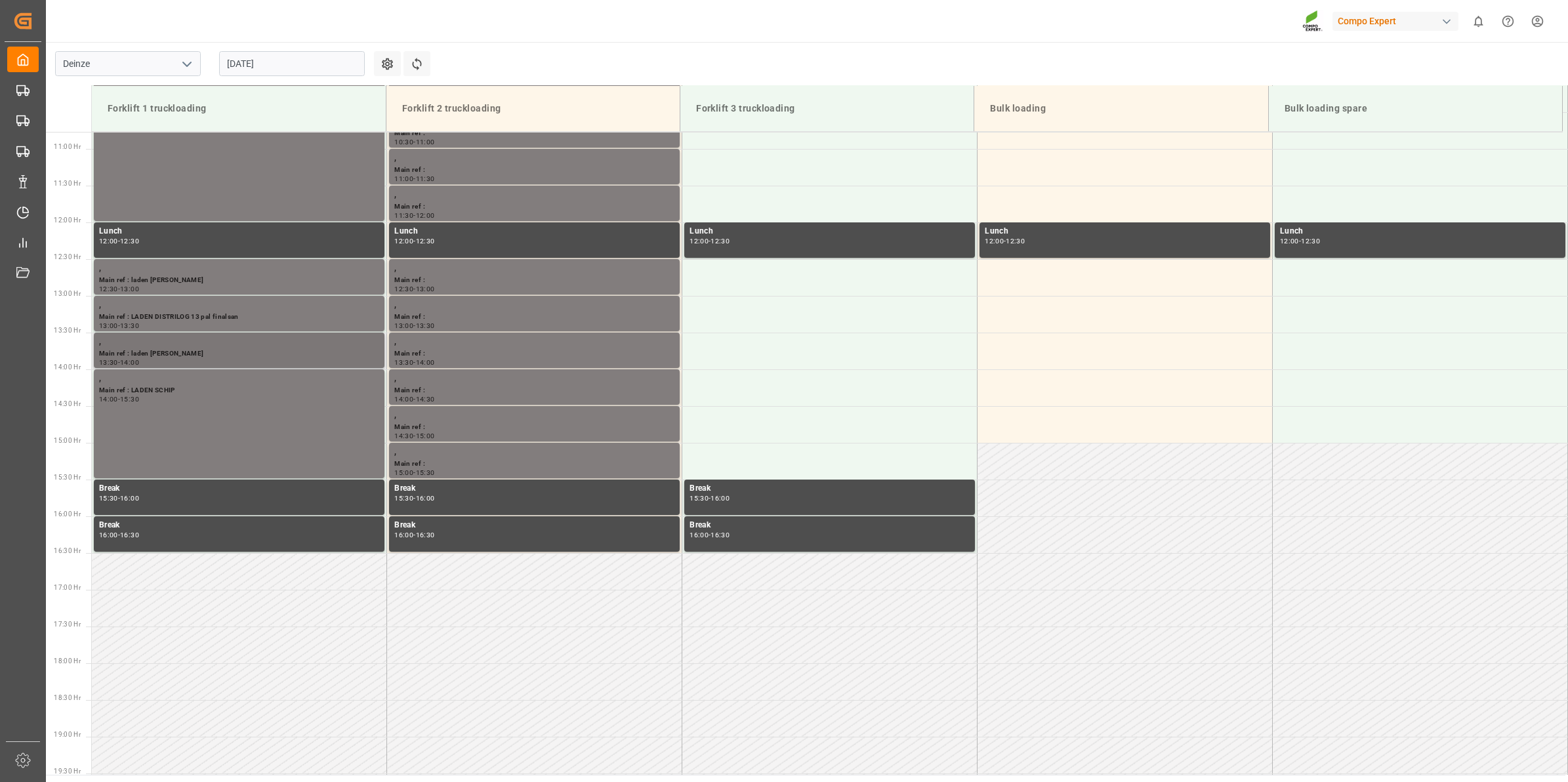
click at [293, 356] on div "Main ref : laden [PERSON_NAME]" at bounding box center [239, 354] width 280 height 11
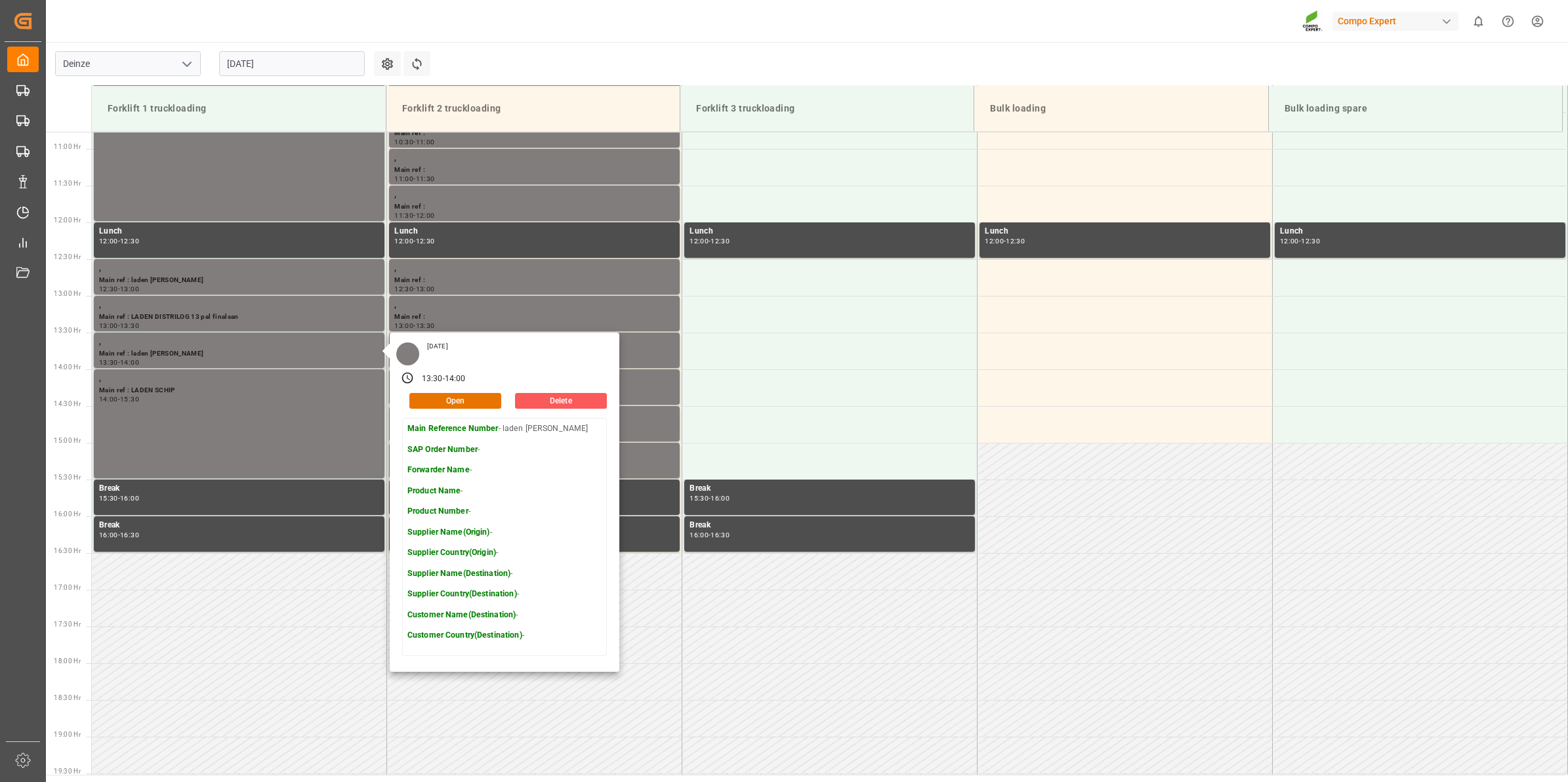
click at [541, 404] on button "Delete" at bounding box center [560, 401] width 92 height 15
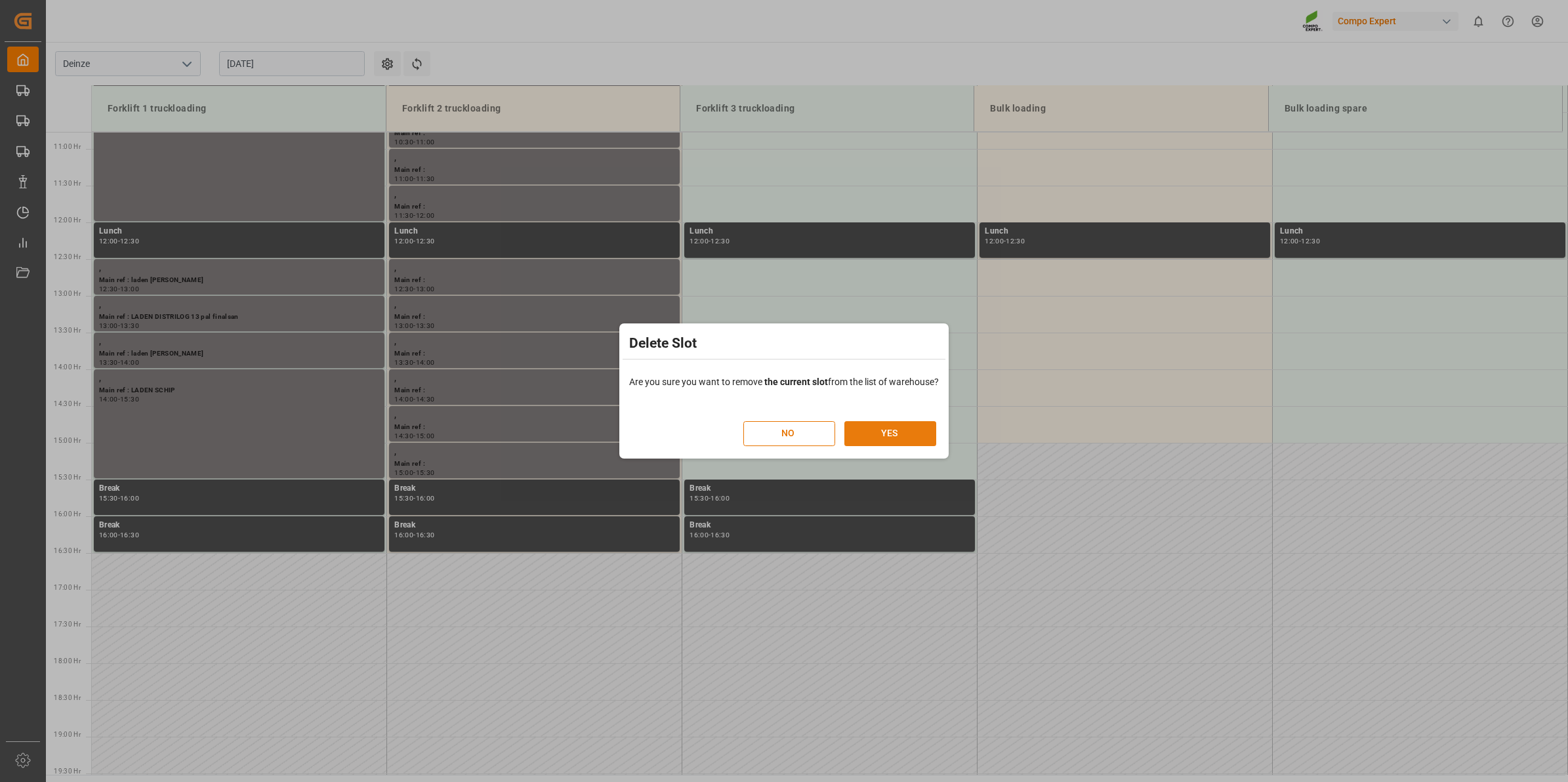
click at [892, 434] on button "YES" at bounding box center [890, 434] width 92 height 25
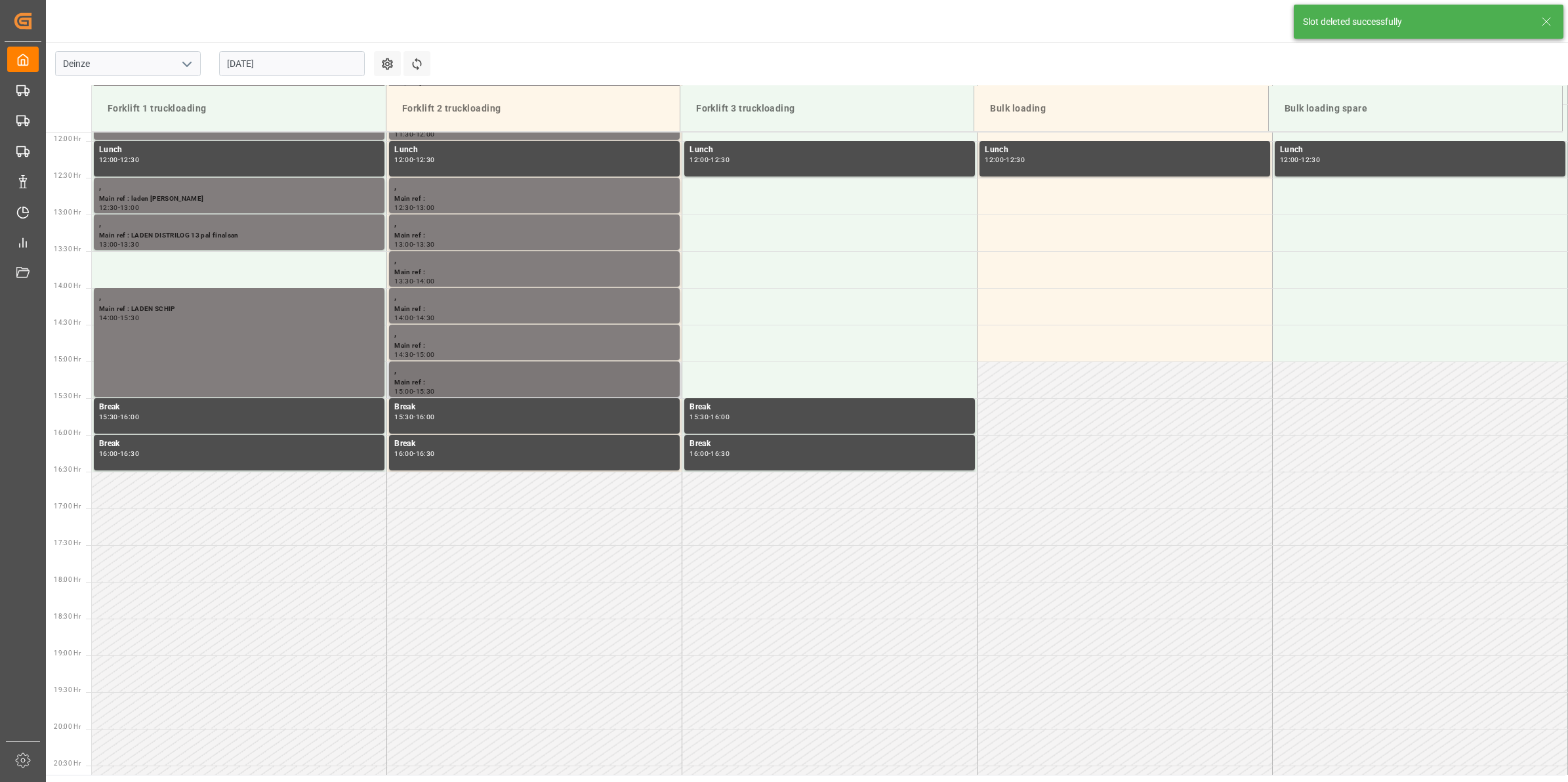
scroll to position [873, 0]
click at [233, 266] on td at bounding box center [240, 268] width 295 height 37
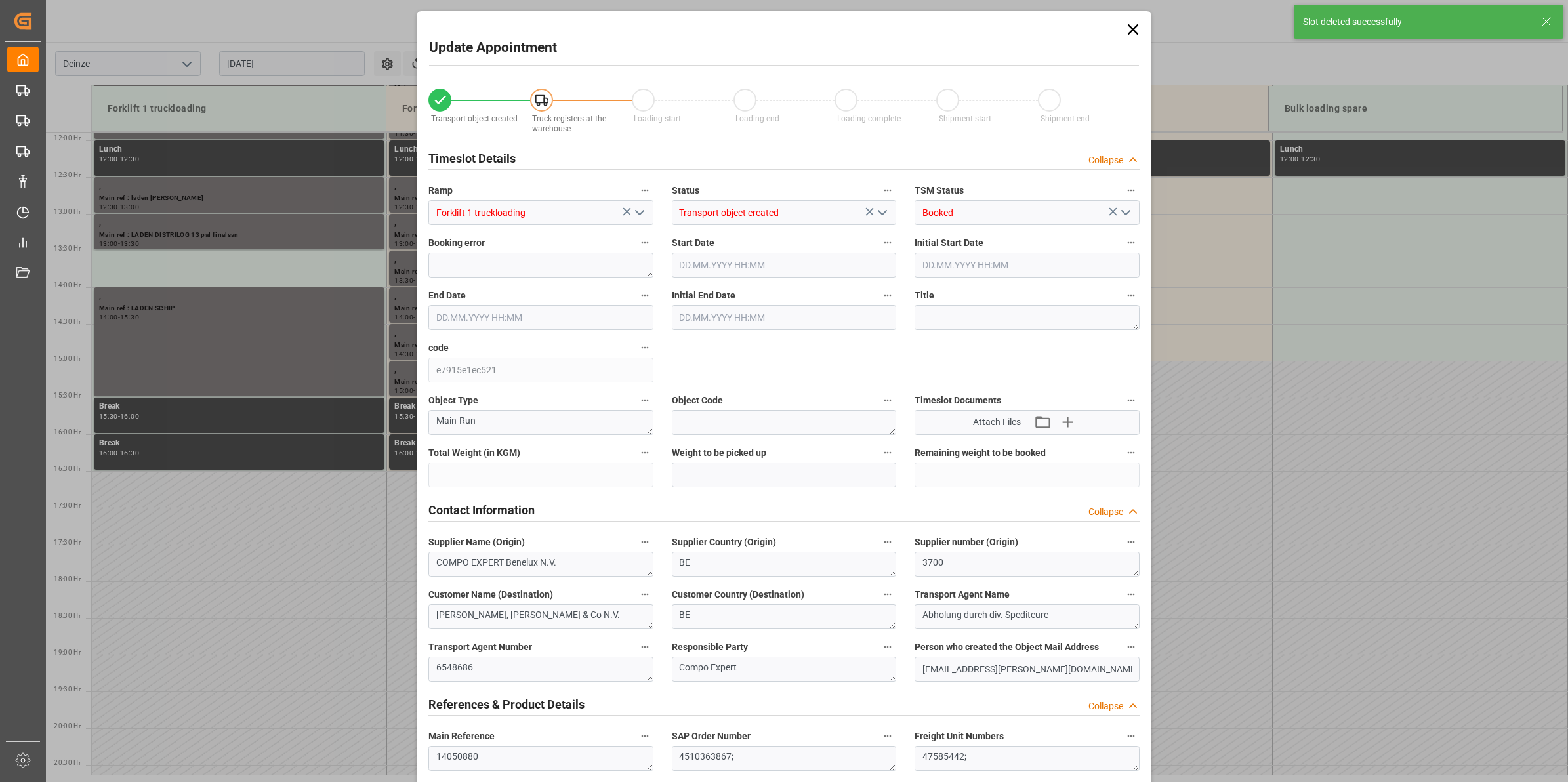
type input "13732"
type input "0"
type input "16"
type input "[DATE] 13:30"
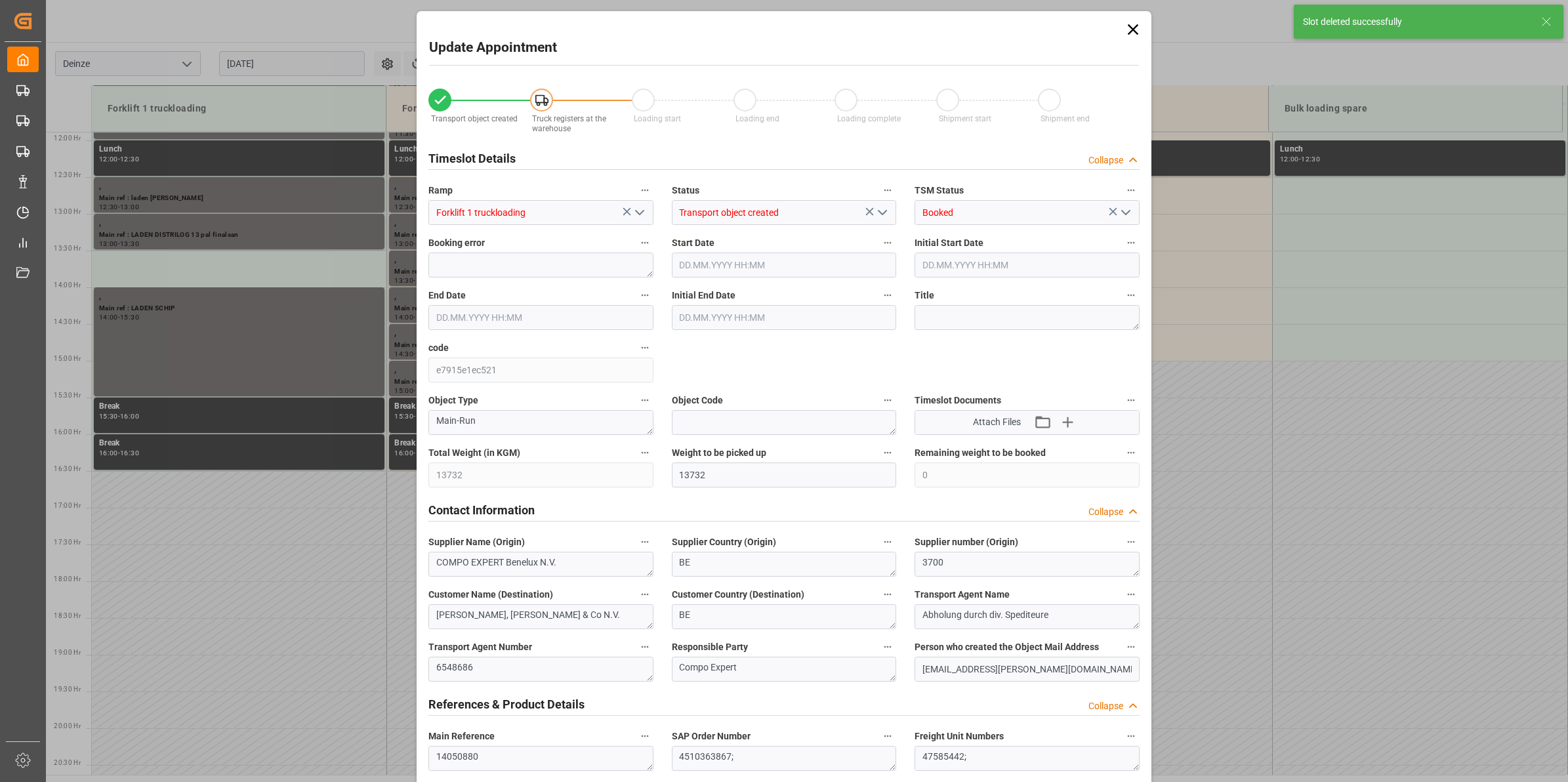
type input "[DATE] 14:00"
type input "[DATE] 11:40"
type input "[DATE] 11:12"
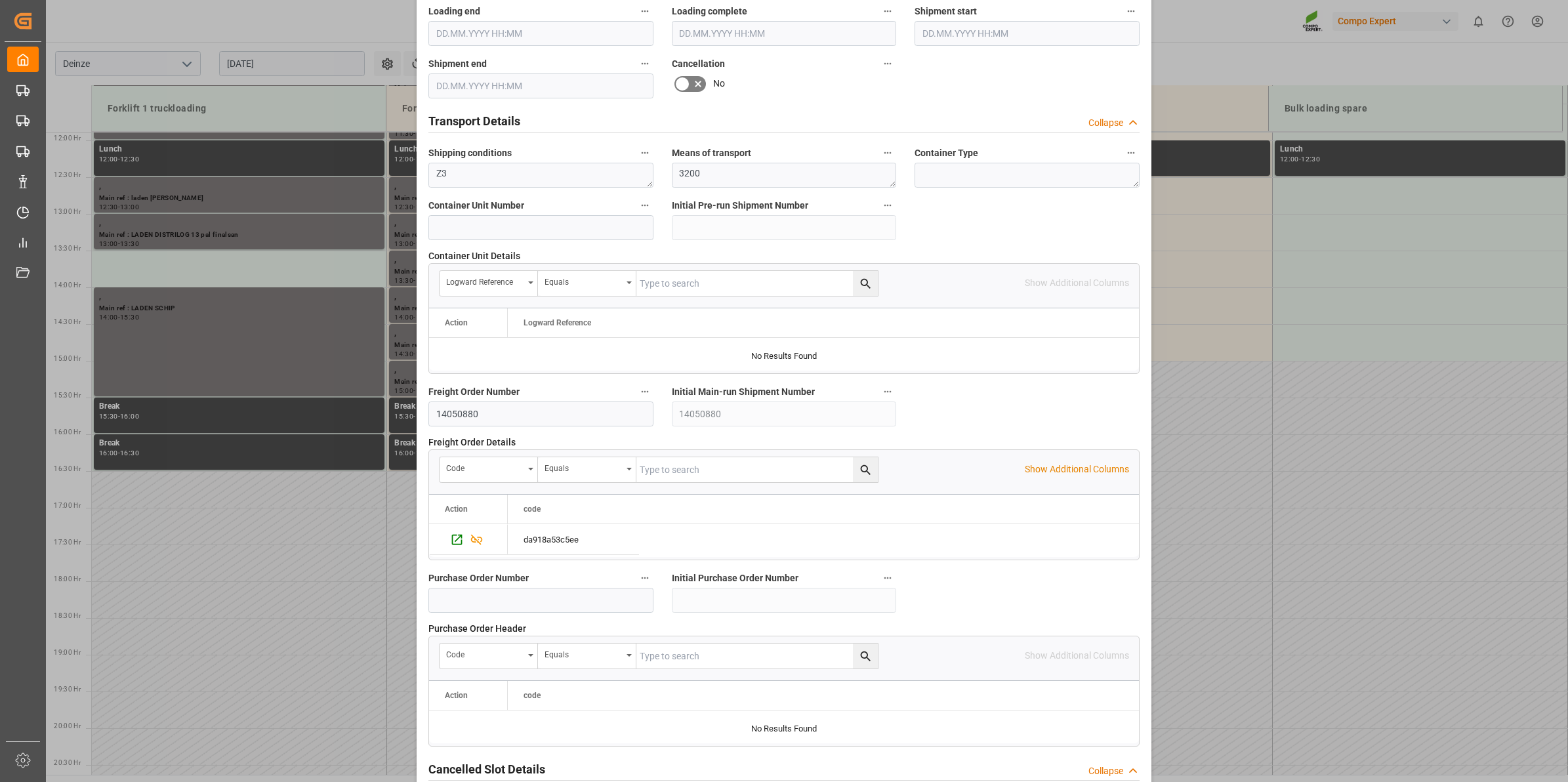
scroll to position [1040, 0]
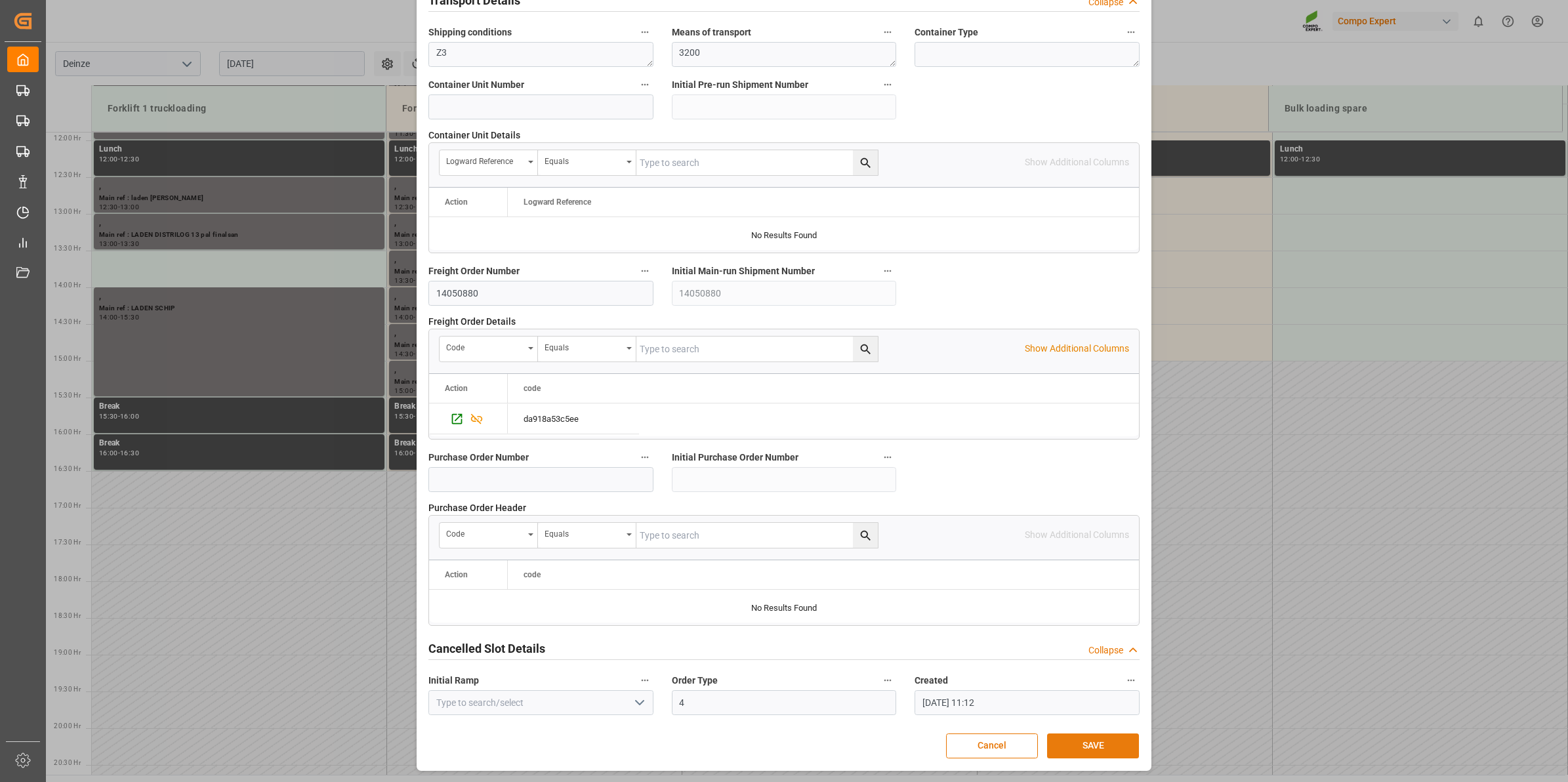
click at [1077, 748] on button "SAVE" at bounding box center [1093, 746] width 92 height 25
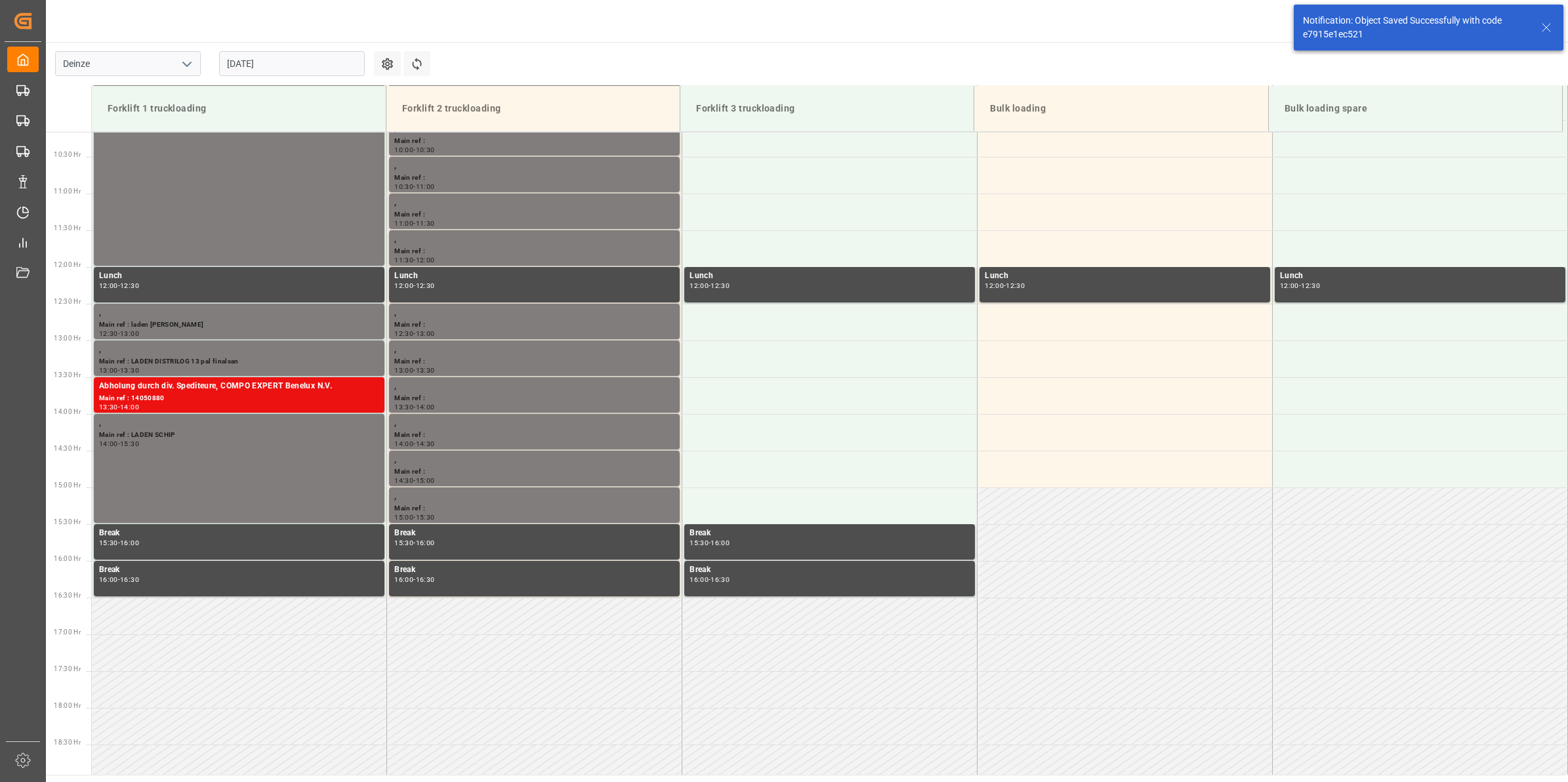
scroll to position [873, 0]
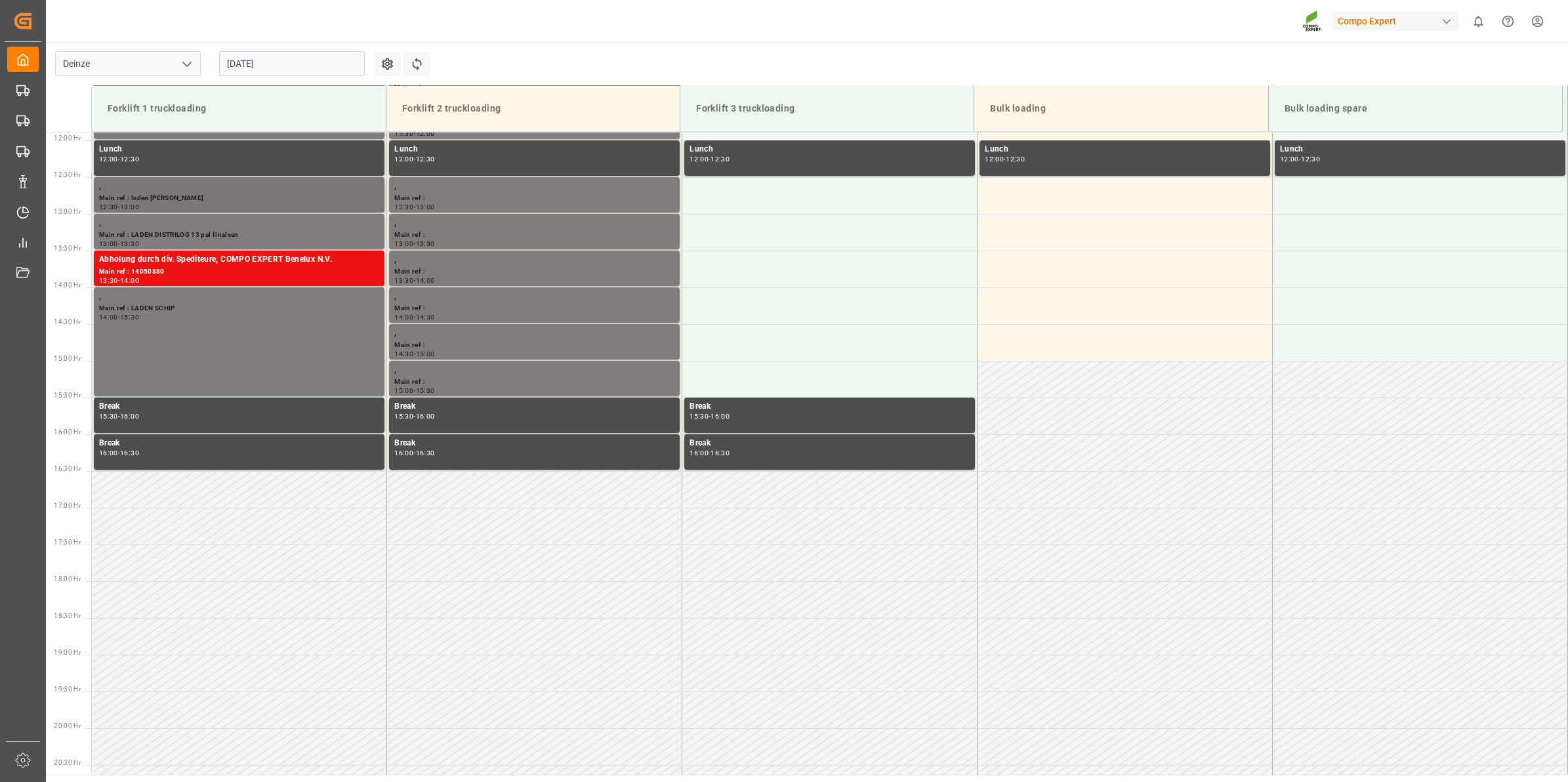
click at [250, 178] on div ", Main ref : laden [PERSON_NAME] 12:30 - 13:00" at bounding box center [239, 195] width 291 height 36
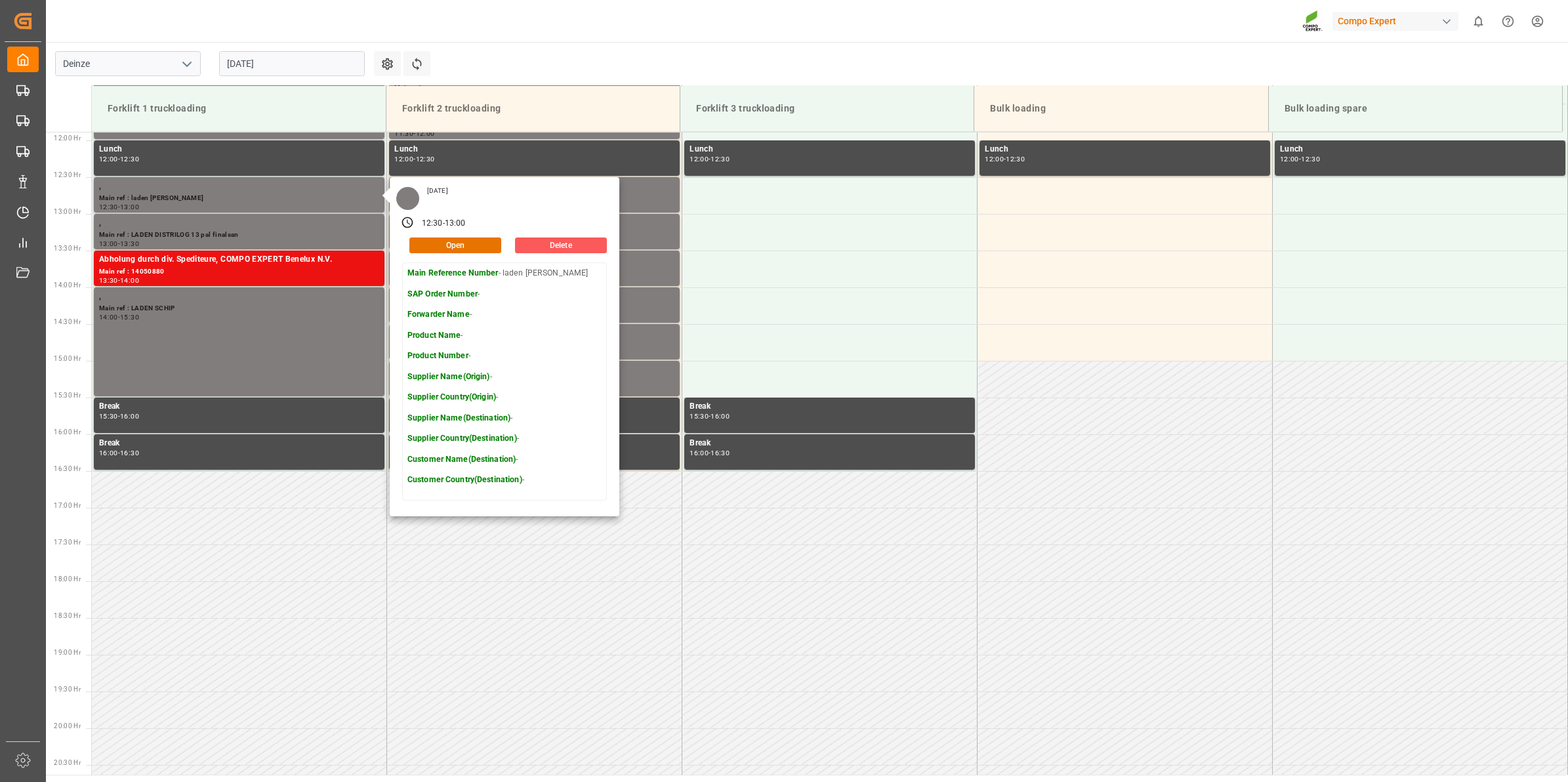
click at [571, 244] on button "Delete" at bounding box center [560, 245] width 92 height 15
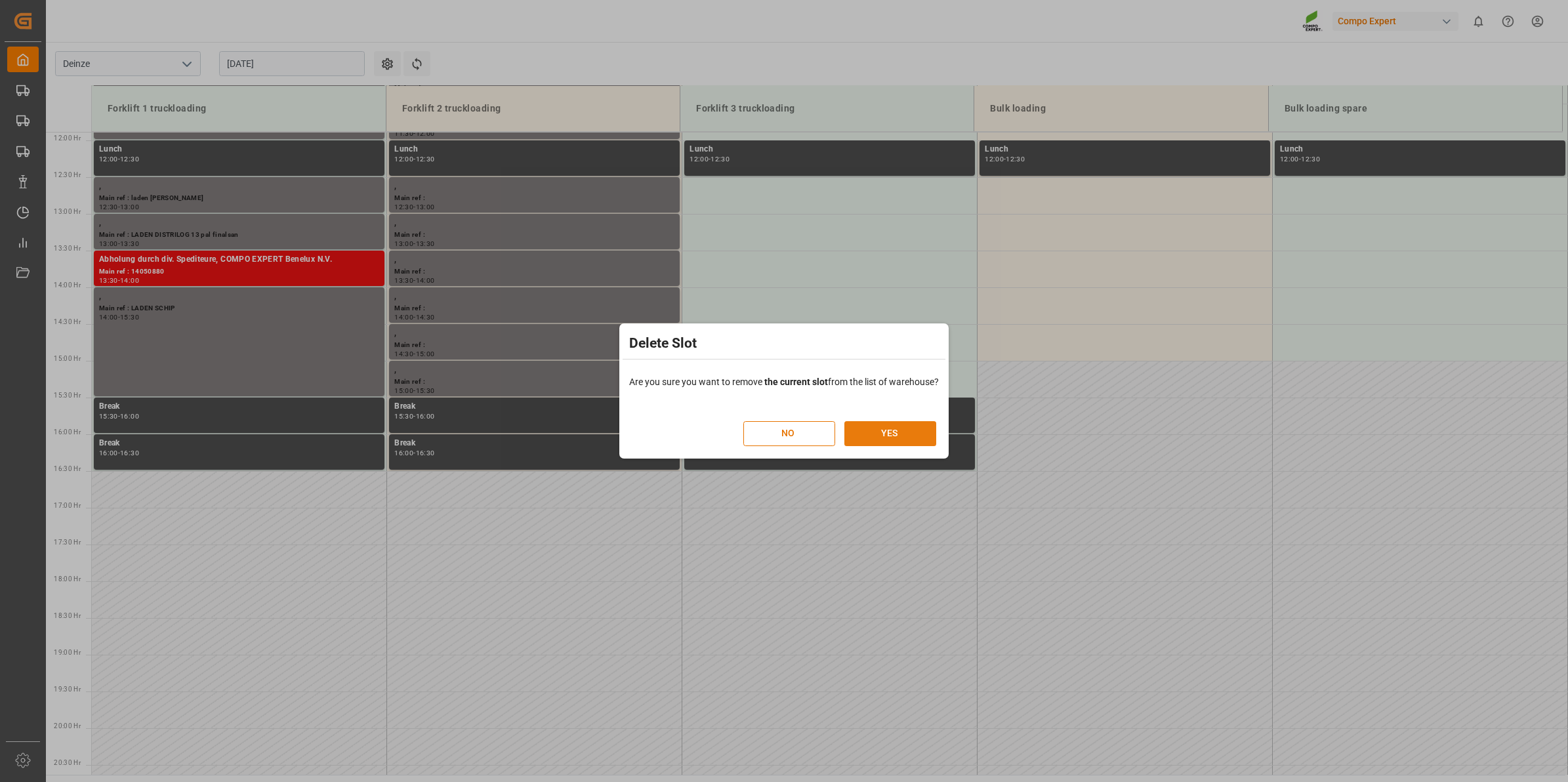
click at [913, 428] on button "YES" at bounding box center [890, 434] width 92 height 25
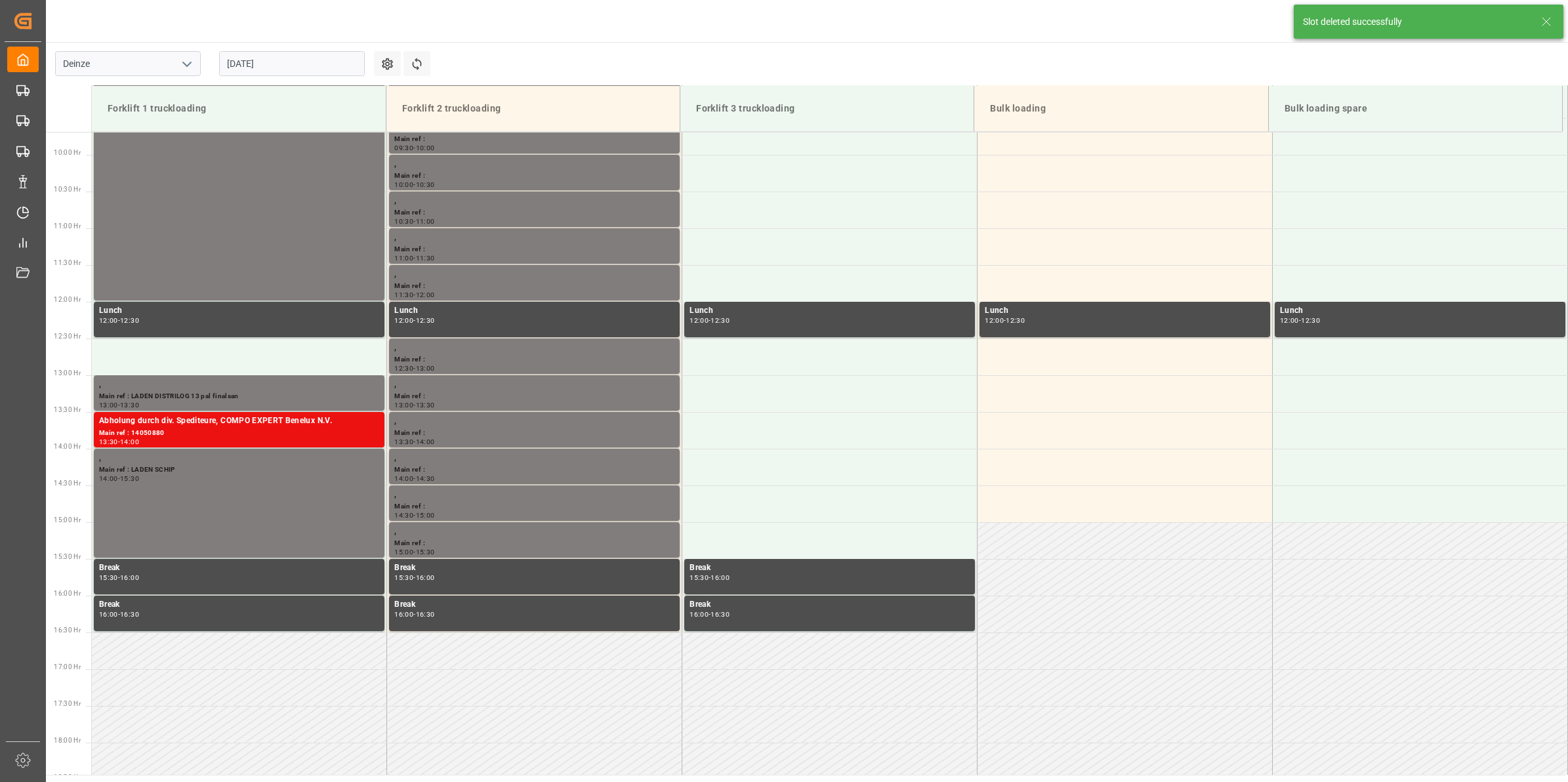
scroll to position [799, 0]
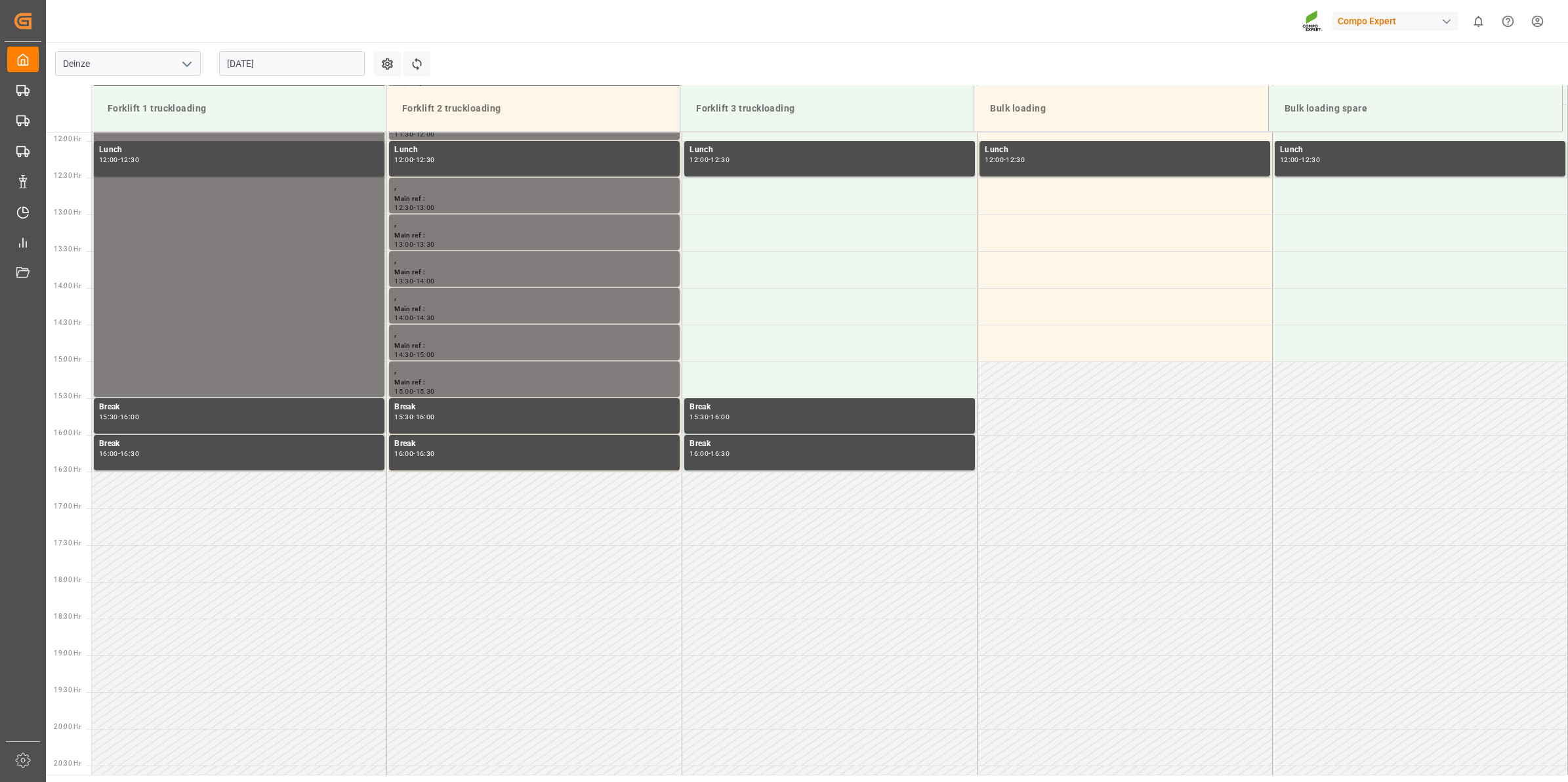
scroll to position [873, 0]
click at [262, 69] on input "[DATE]" at bounding box center [291, 63] width 146 height 25
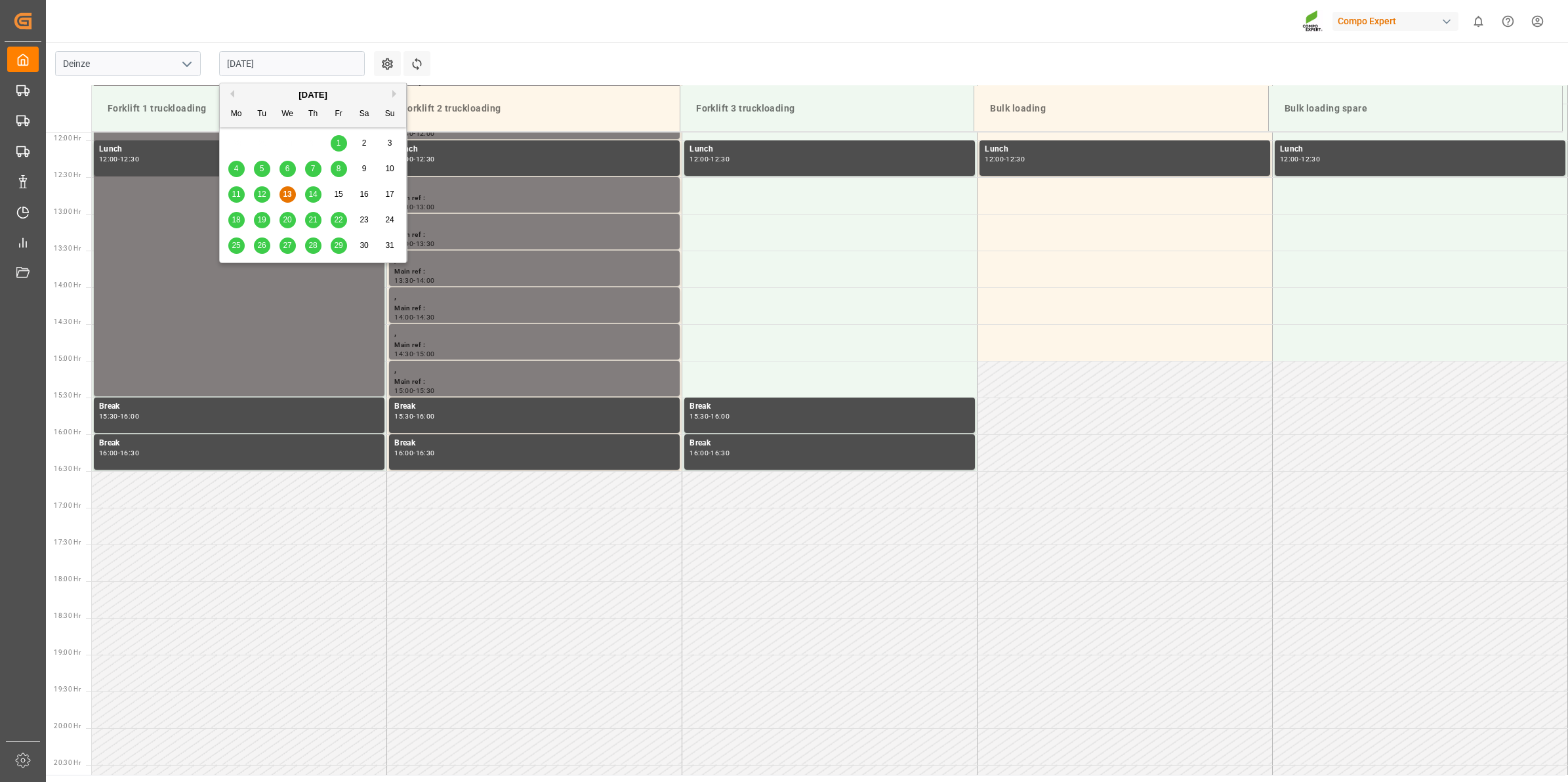
click at [319, 193] on div "14" at bounding box center [313, 195] width 16 height 15
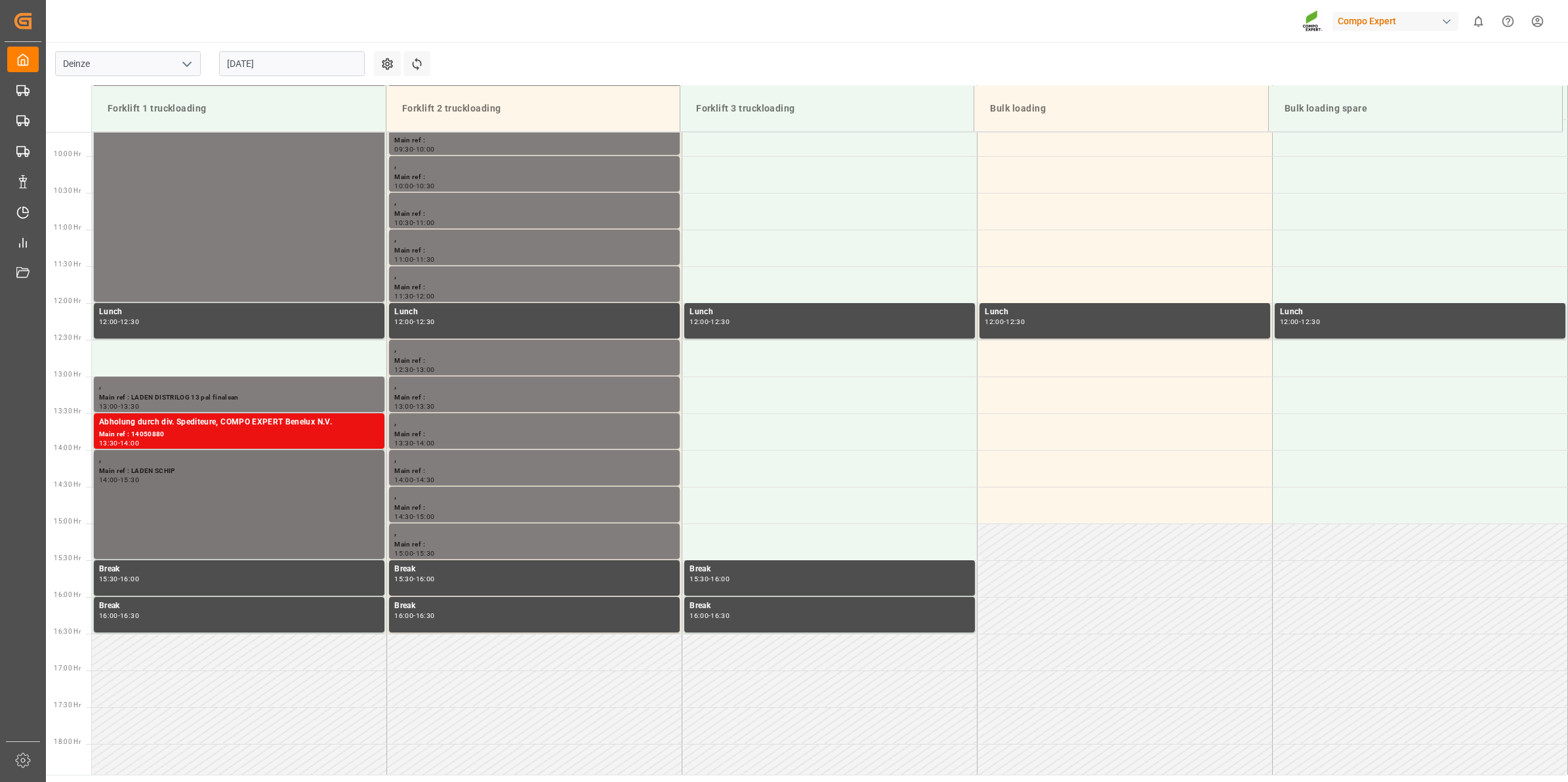
scroll to position [710, 0]
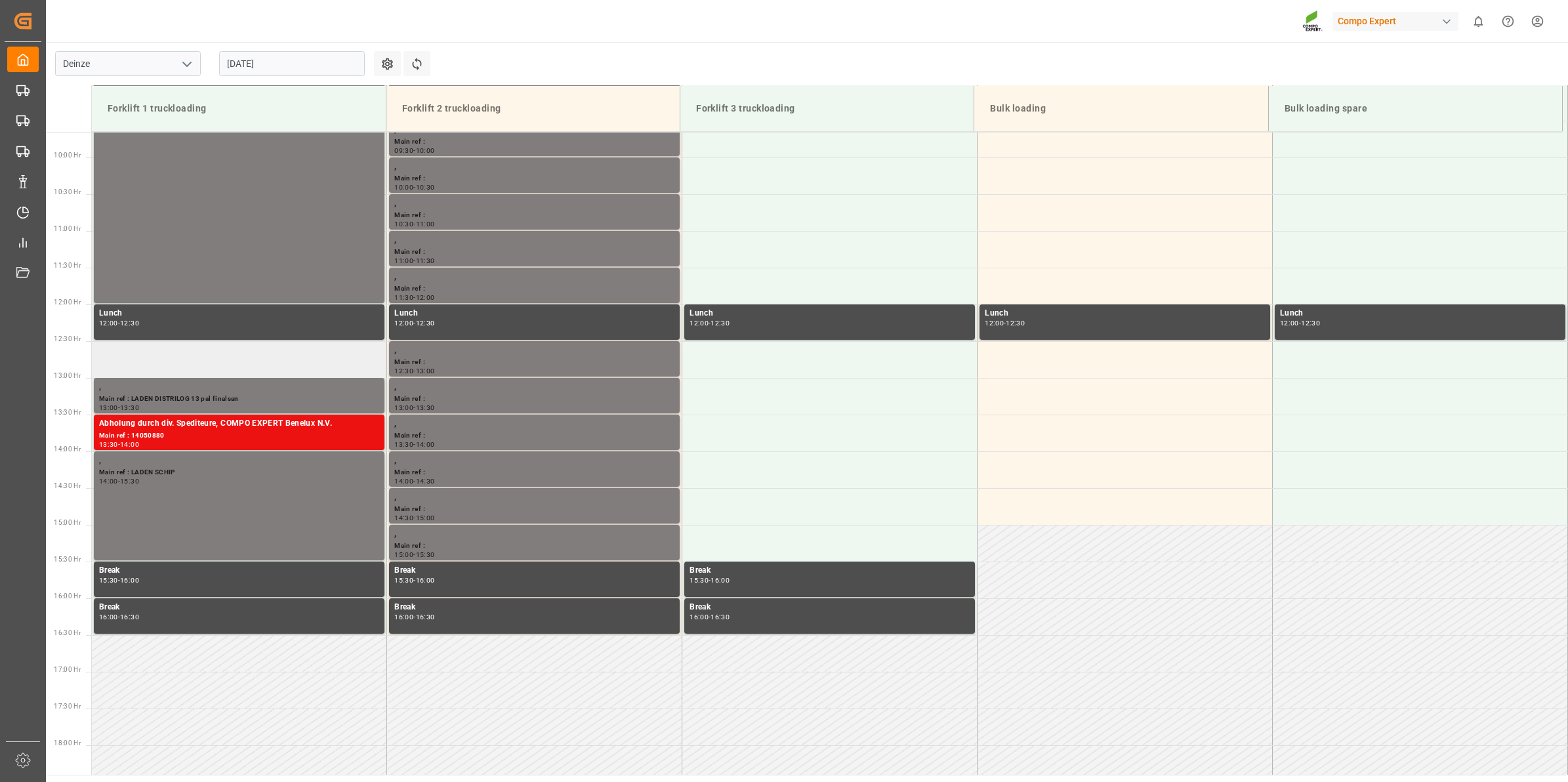
click at [205, 361] on td at bounding box center [240, 359] width 295 height 37
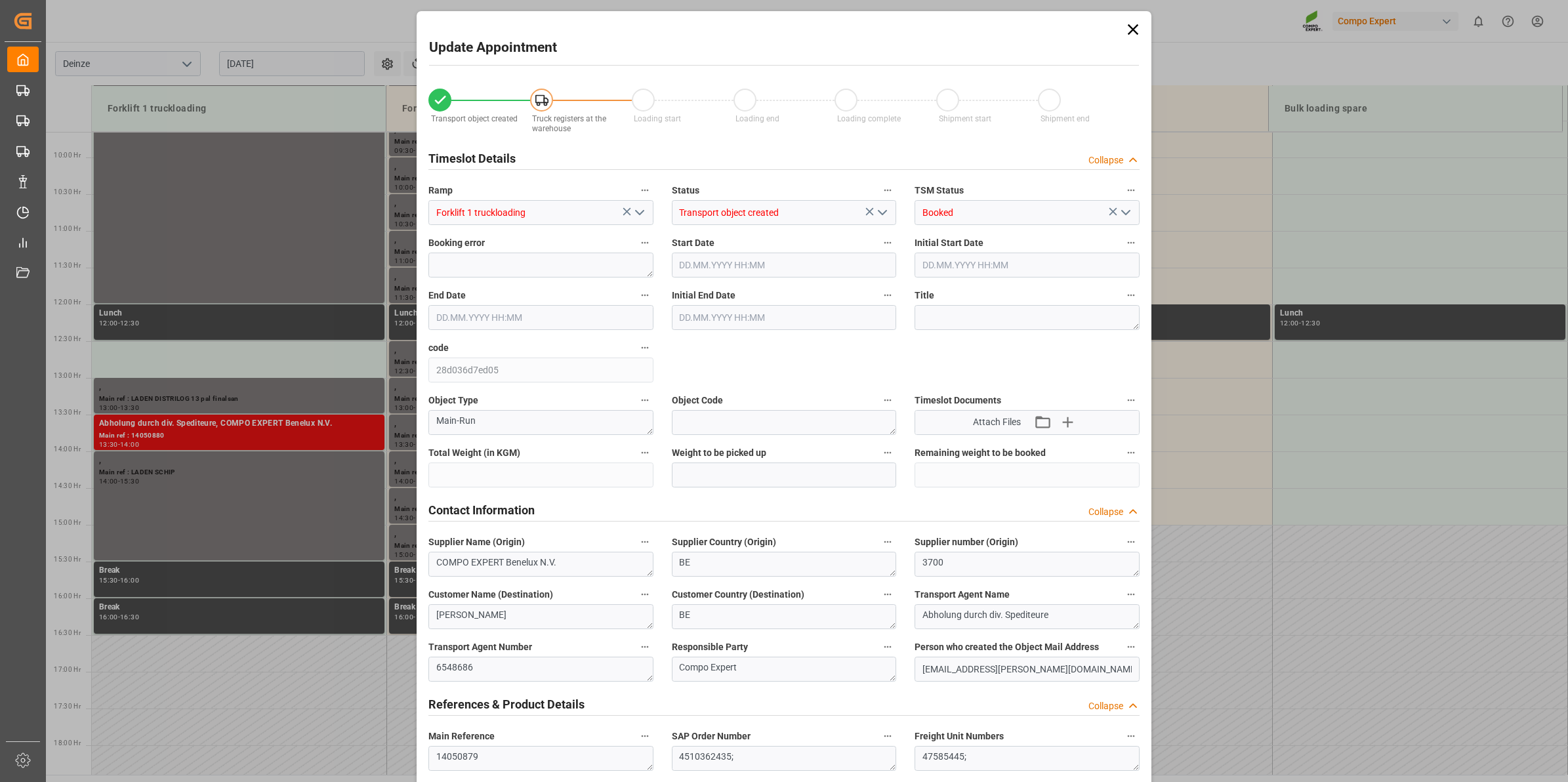
type input "1024.8"
type input "0"
type input "1"
type input "14.08.2025 12:30"
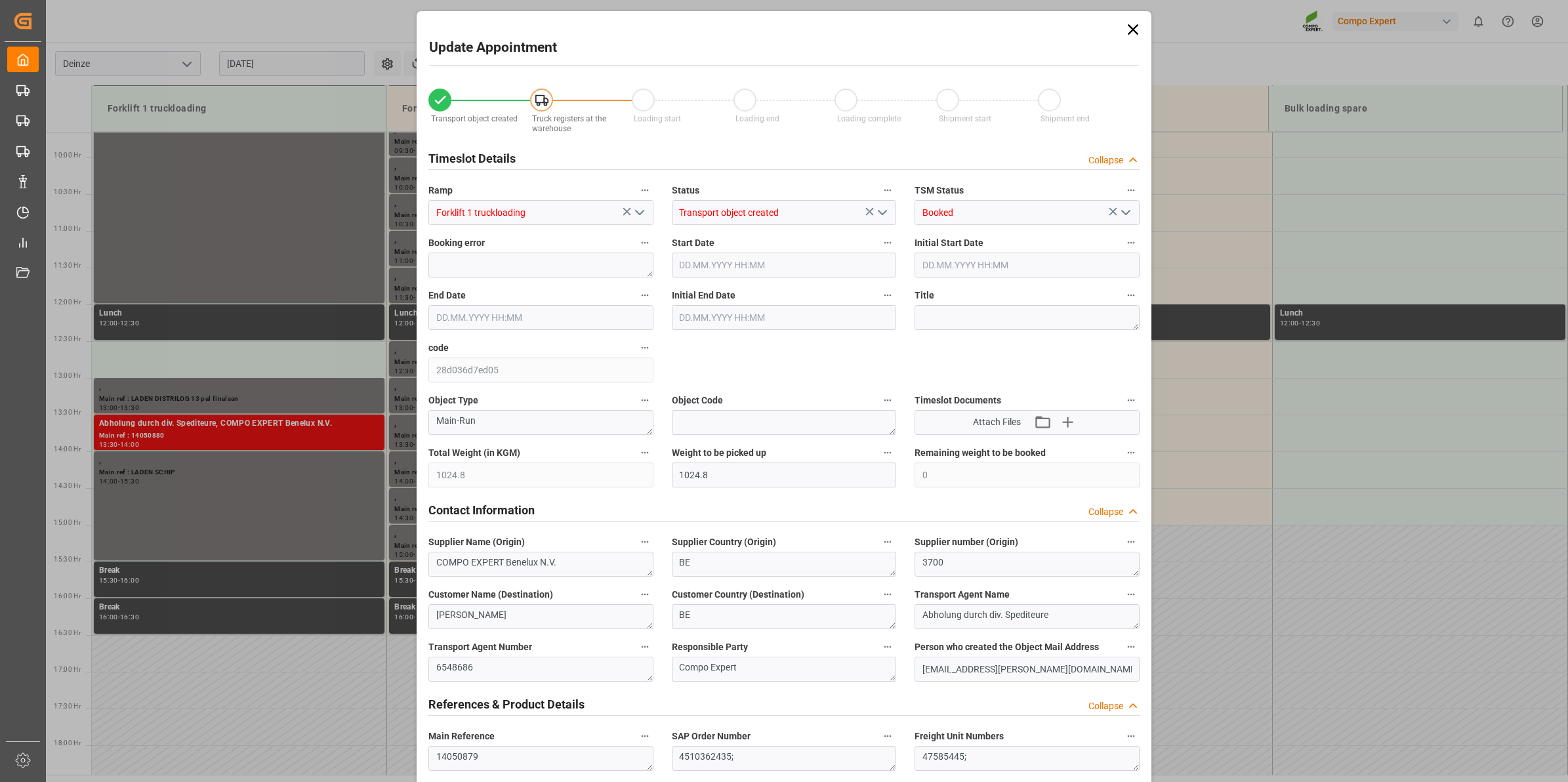
type input "14.08.2025 13:00"
type input "13.08.2025 11:39"
type input "13.08.2025 11:13"
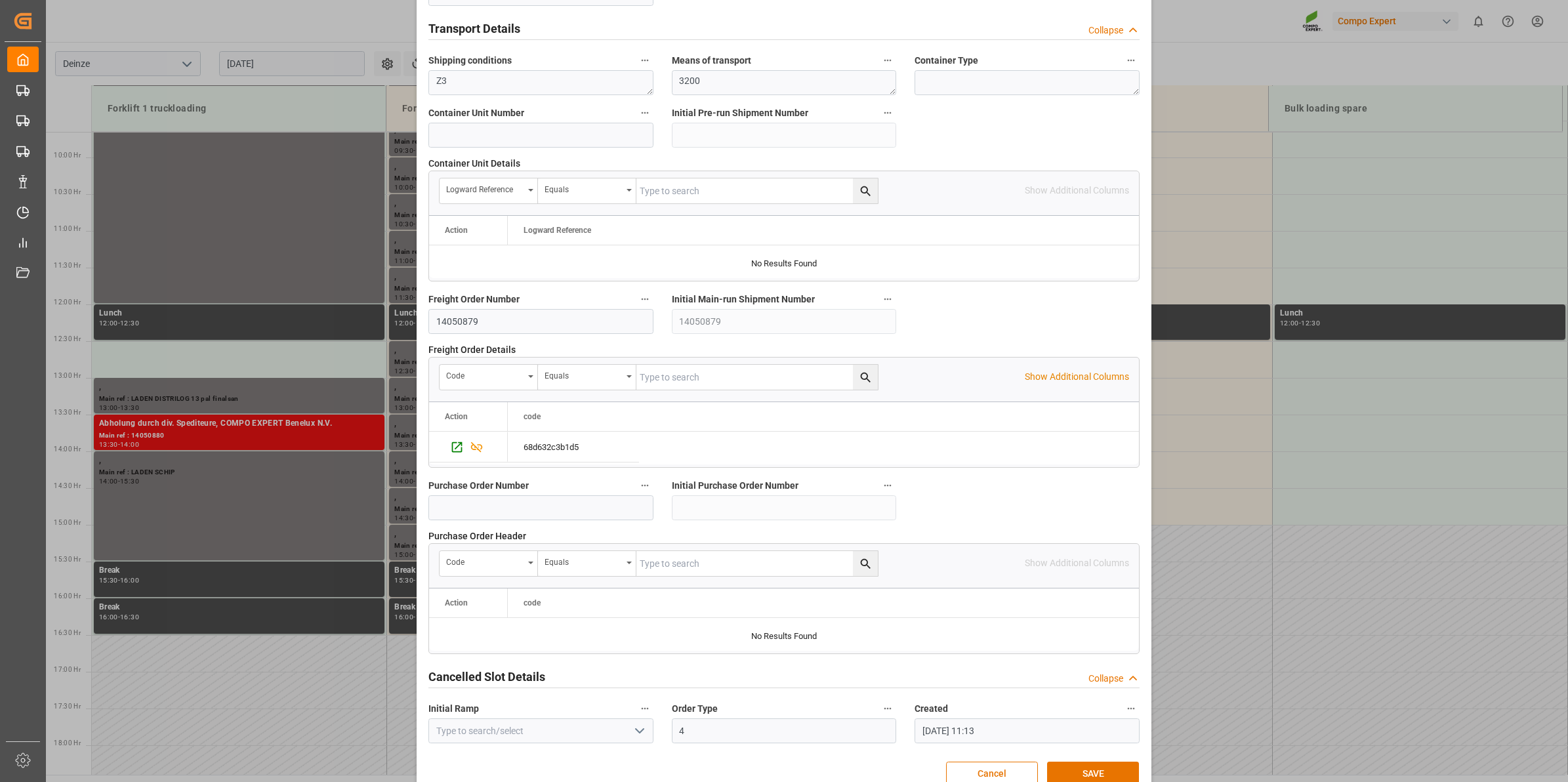
scroll to position [1040, 0]
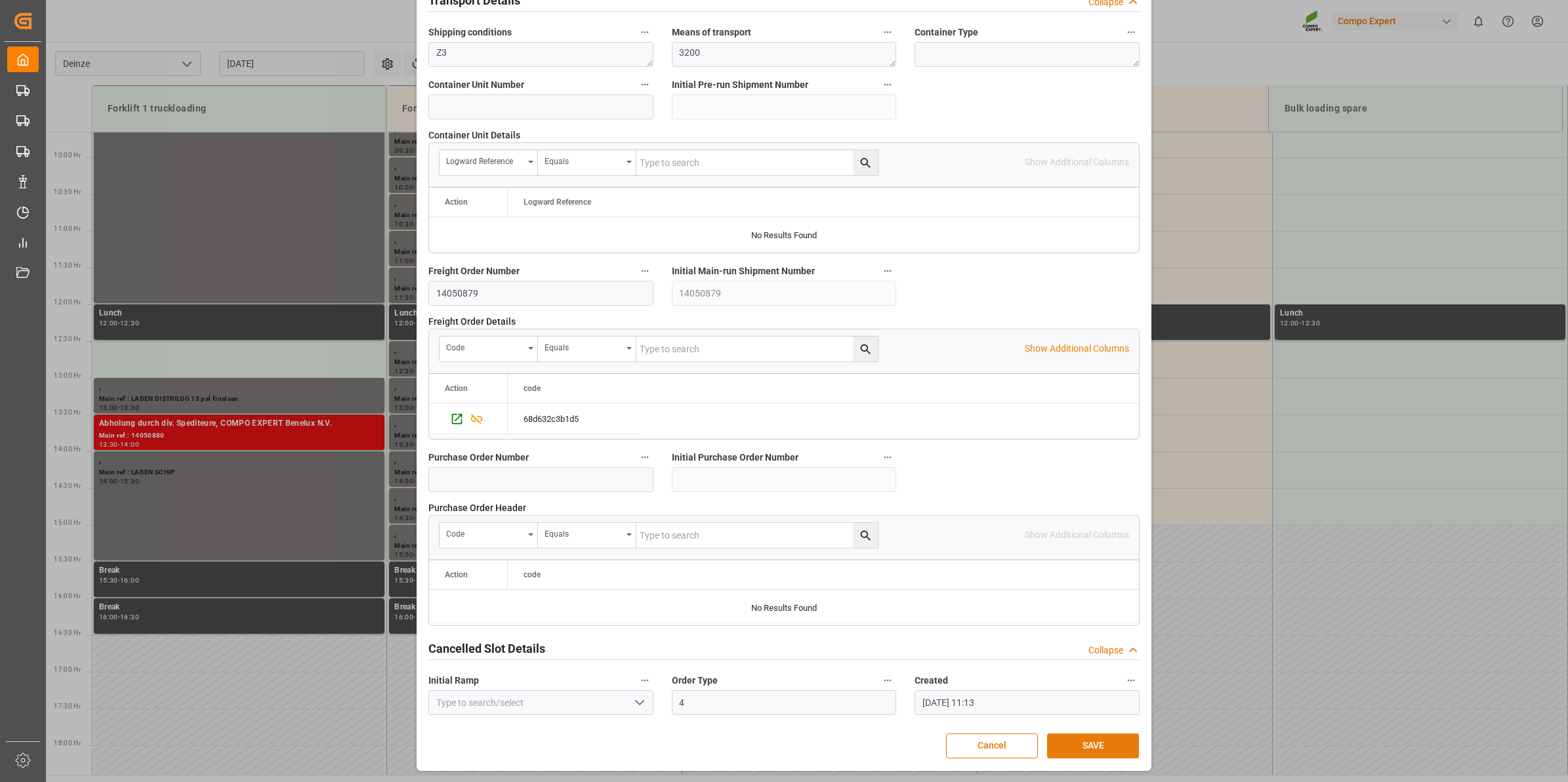
click at [1084, 739] on button "SAVE" at bounding box center [1093, 746] width 92 height 25
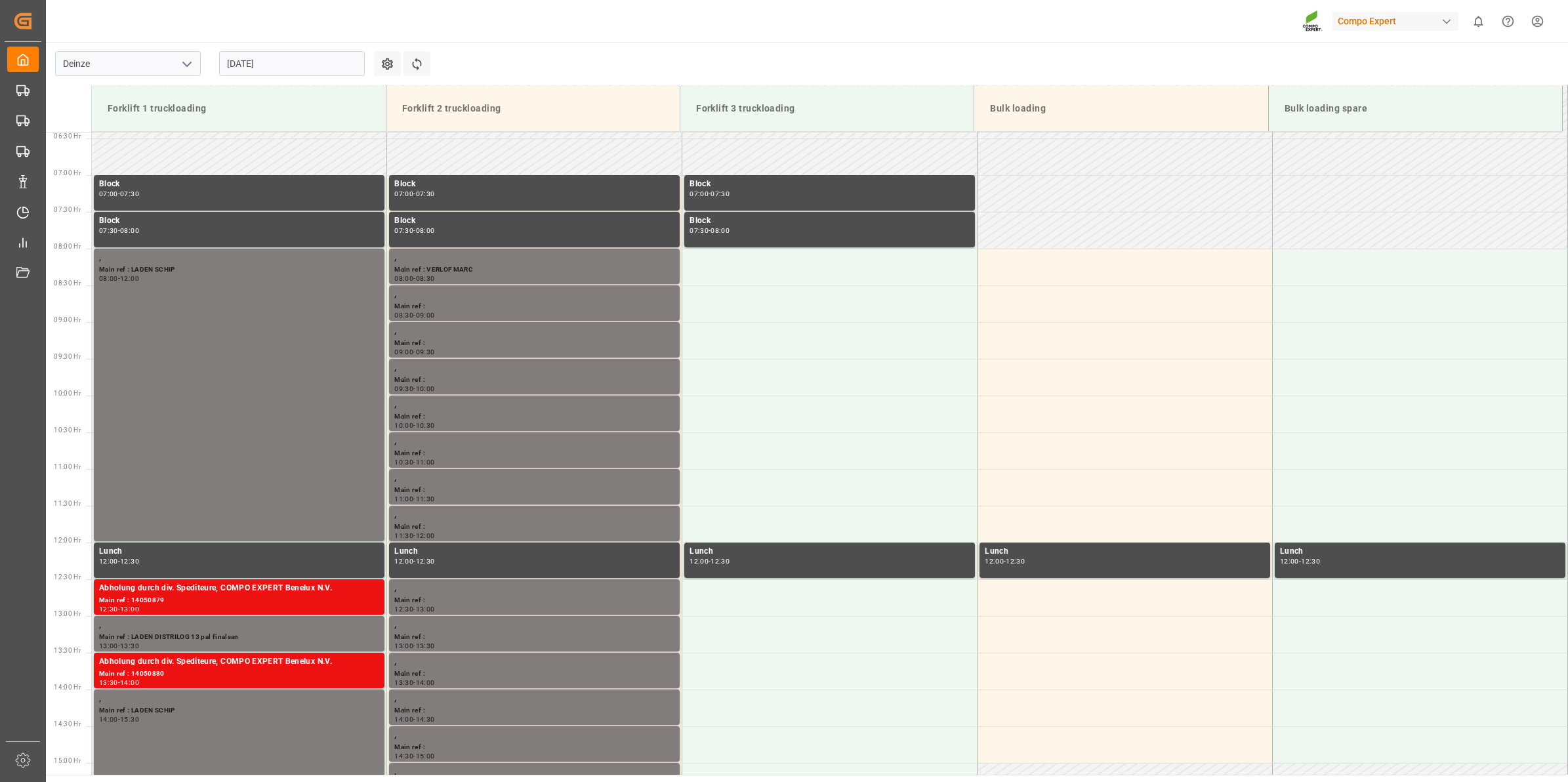
scroll to position [553, 0]
